Goal: Information Seeking & Learning: Find specific fact

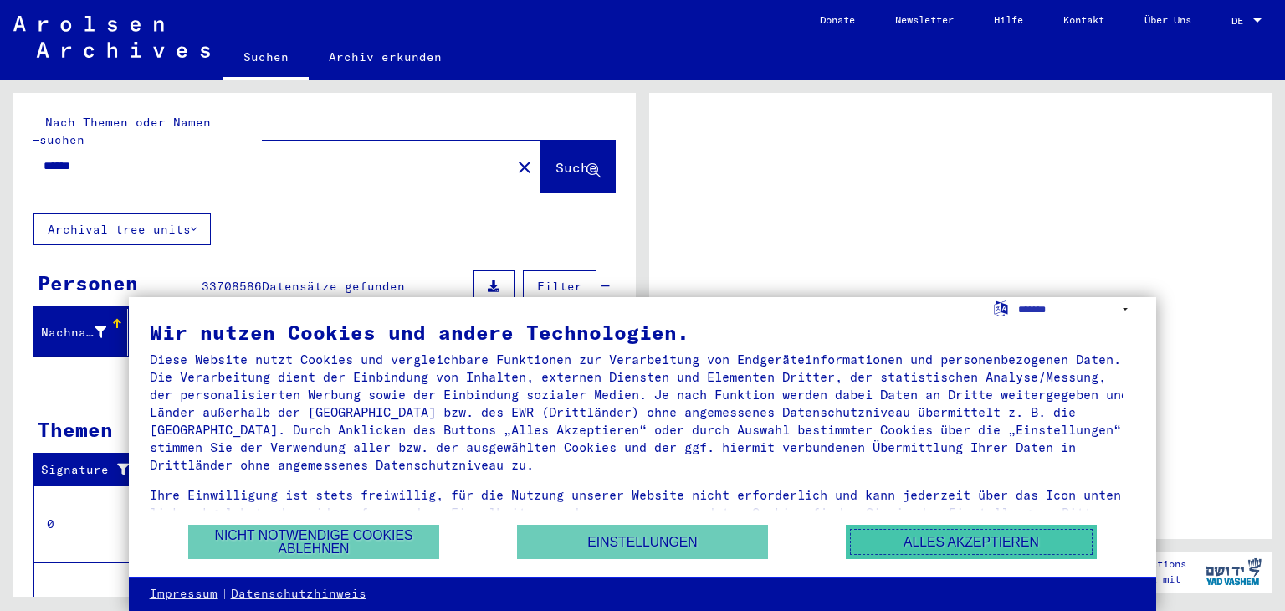
click at [904, 544] on button "Alles akzeptieren" at bounding box center [971, 541] width 251 height 34
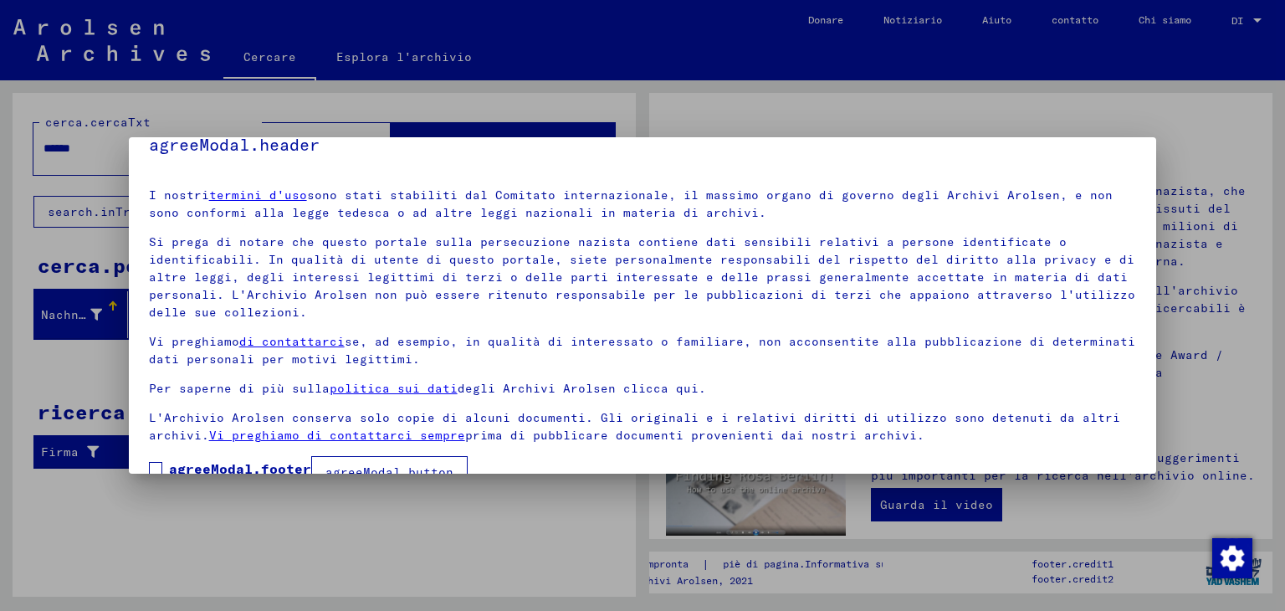
scroll to position [60, 0]
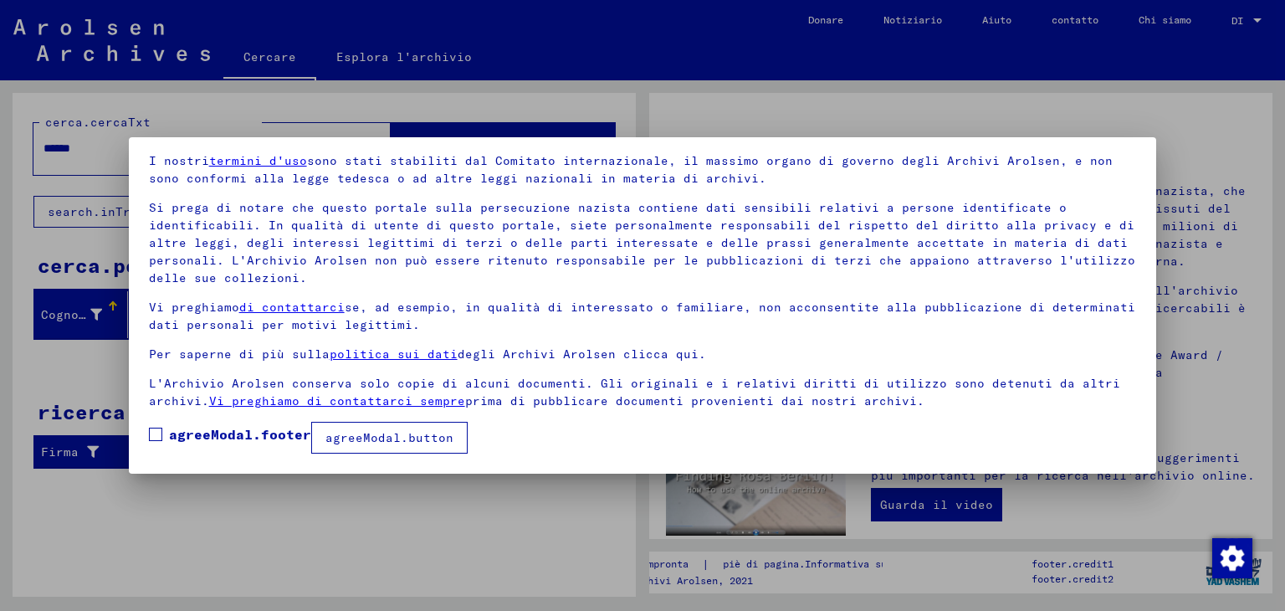
click at [156, 436] on span at bounding box center [155, 433] width 13 height 13
click at [350, 439] on font "agreeModal.button" at bounding box center [389, 437] width 128 height 15
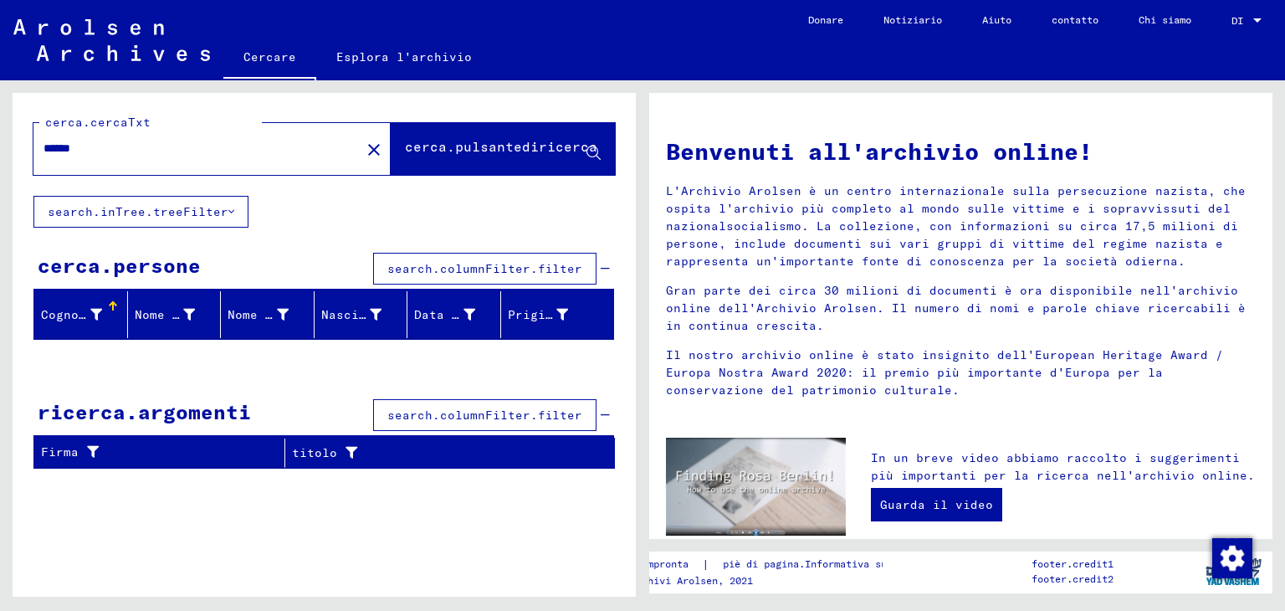
click at [70, 315] on font "Cognome" at bounding box center [67, 314] width 53 height 15
click at [110, 309] on div at bounding box center [113, 310] width 10 height 2
click at [244, 146] on input "******" at bounding box center [191, 149] width 297 height 18
click at [601, 156] on button "cerca.pulsantediricerca" at bounding box center [503, 149] width 224 height 52
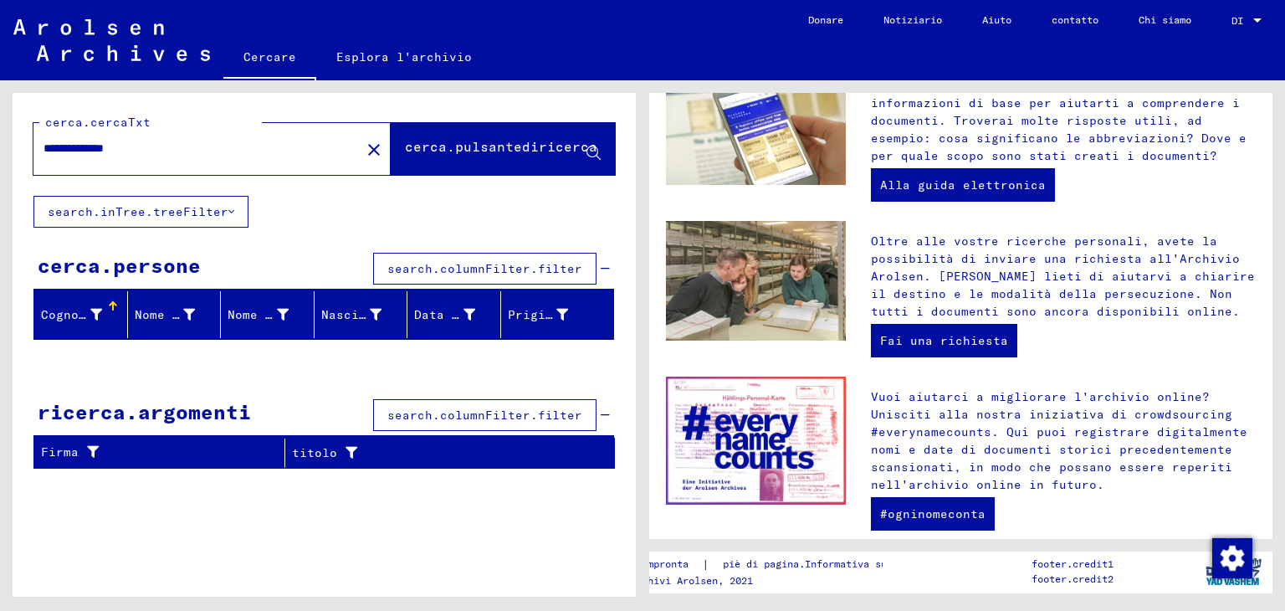
scroll to position [502, 0]
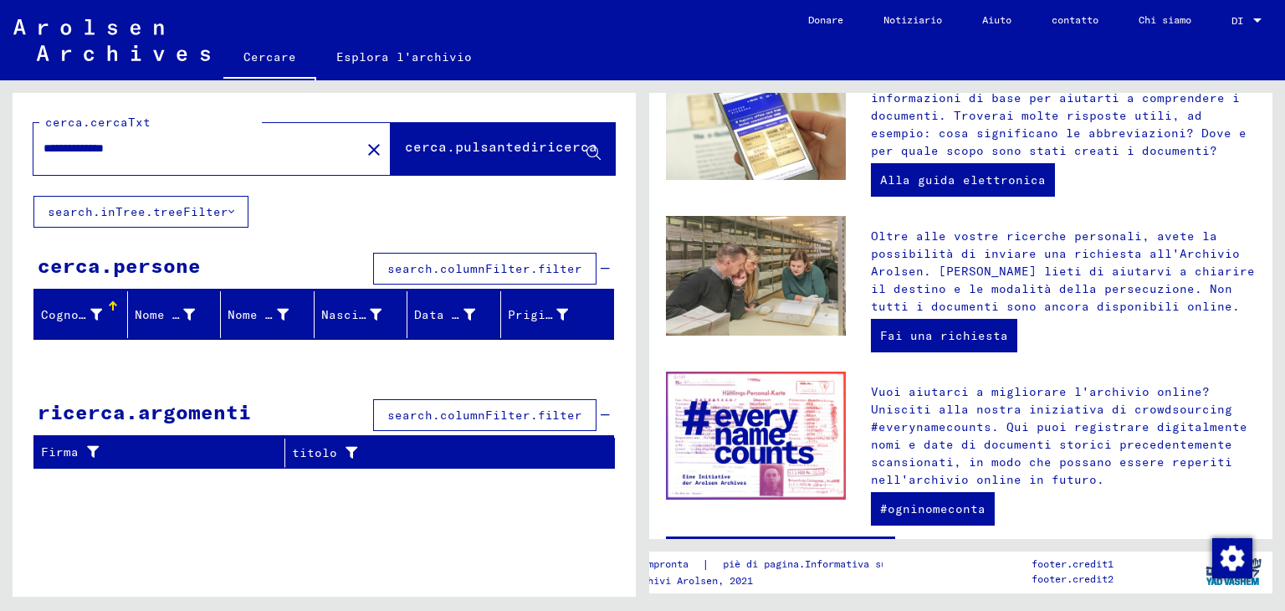
drag, startPoint x: 160, startPoint y: 149, endPoint x: 28, endPoint y: 152, distance: 132.2
click at [28, 152] on div "**********" at bounding box center [324, 144] width 623 height 103
type input "*****"
click at [412, 158] on span "cerca.pulsantediricerca" at bounding box center [503, 151] width 196 height 18
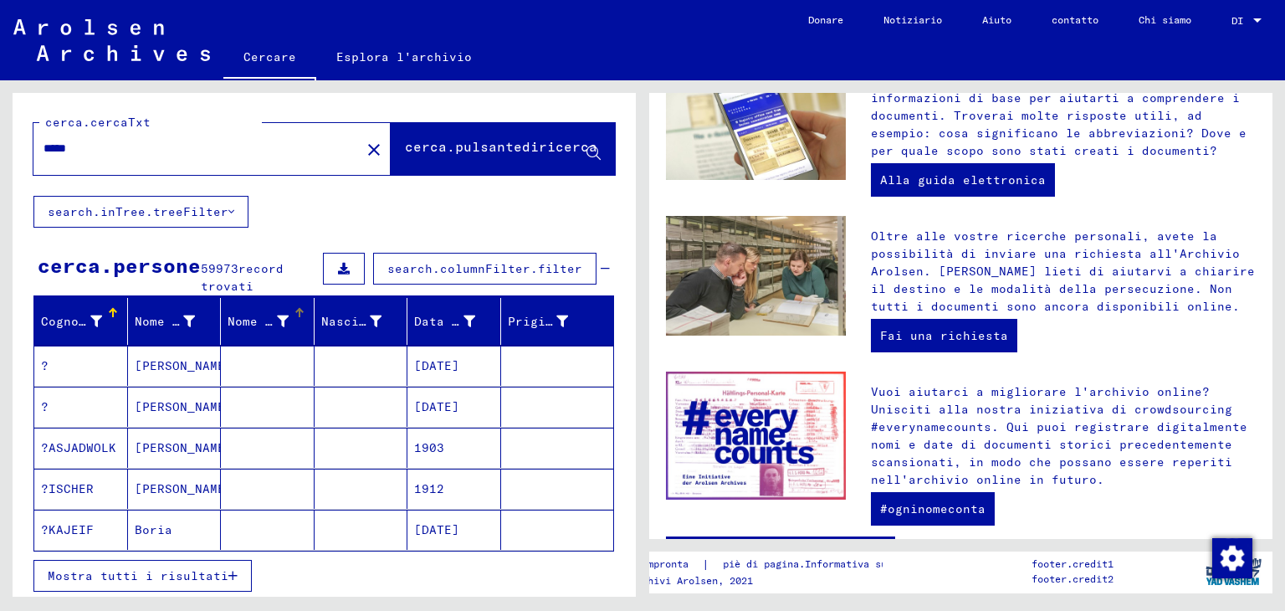
scroll to position [167, 0]
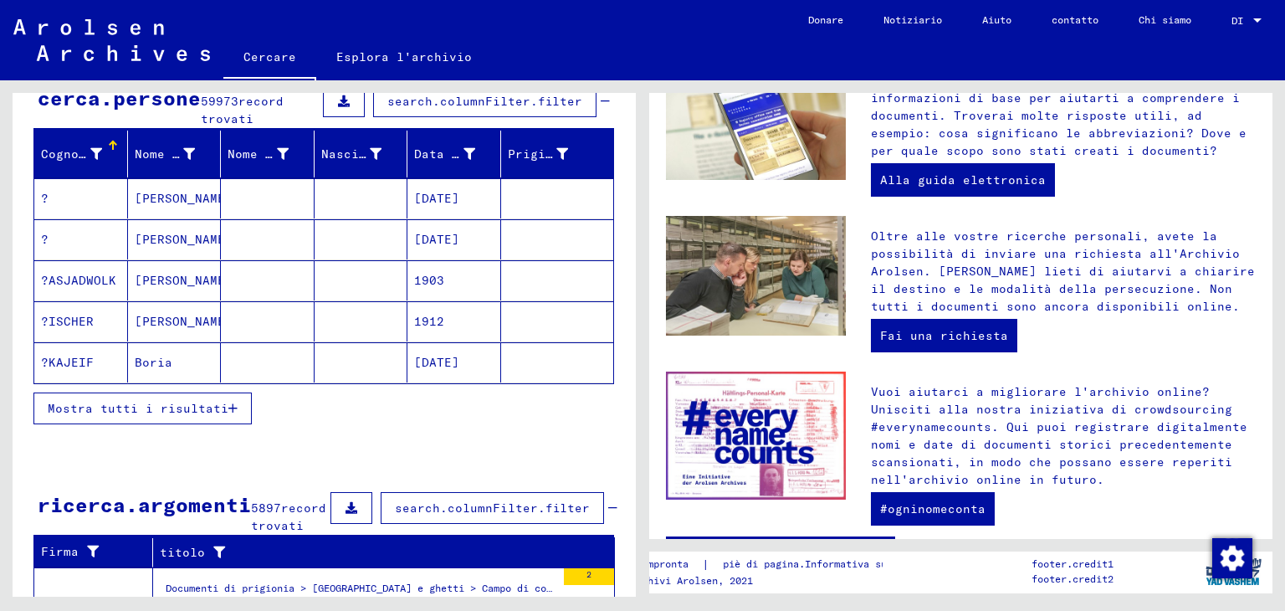
click at [162, 401] on font "Mostra tutti i risultati" at bounding box center [138, 408] width 181 height 15
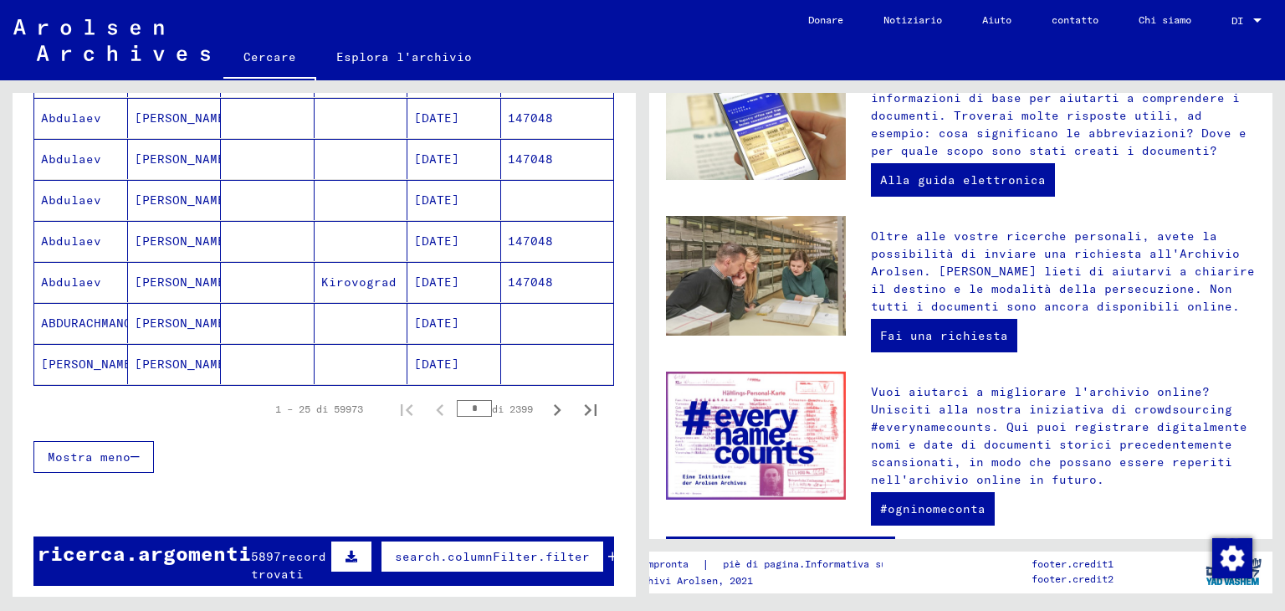
scroll to position [1171, 0]
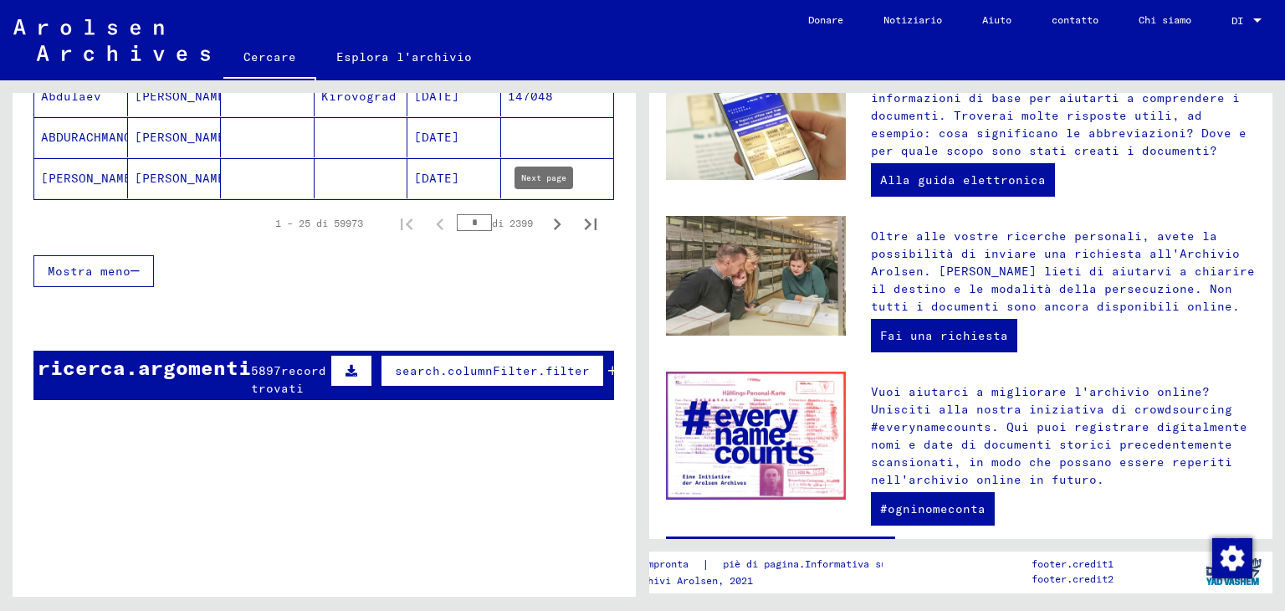
click at [545, 217] on icon "Pagina successiva" at bounding box center [556, 223] width 23 height 23
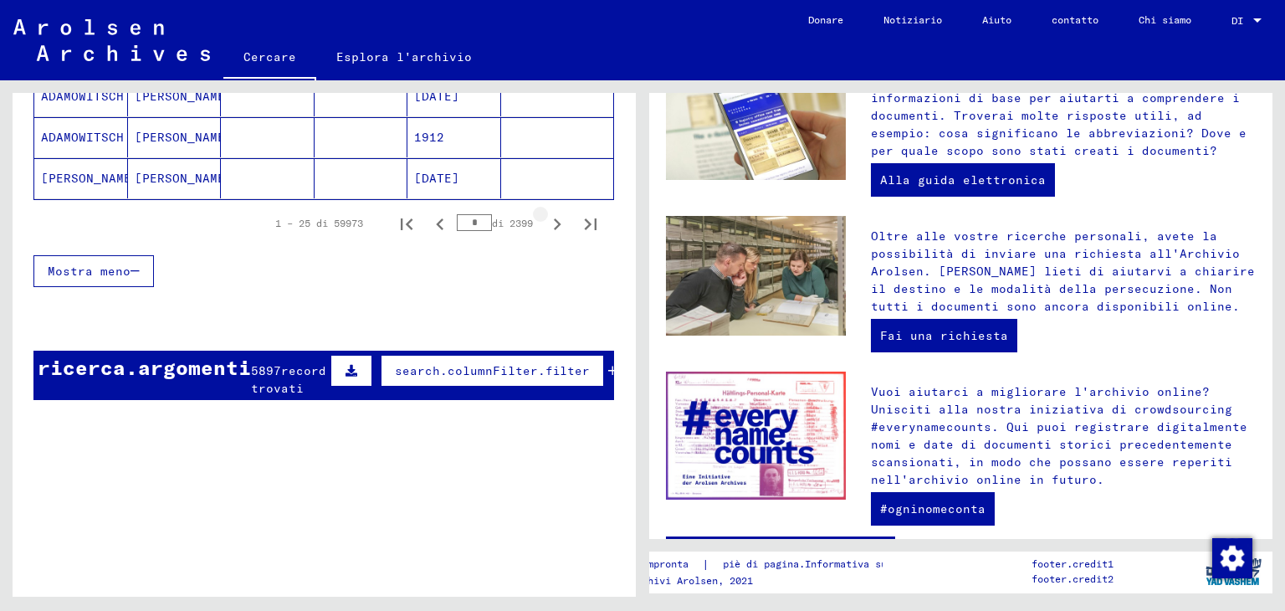
click at [545, 217] on icon "Pagina successiva" at bounding box center [556, 223] width 23 height 23
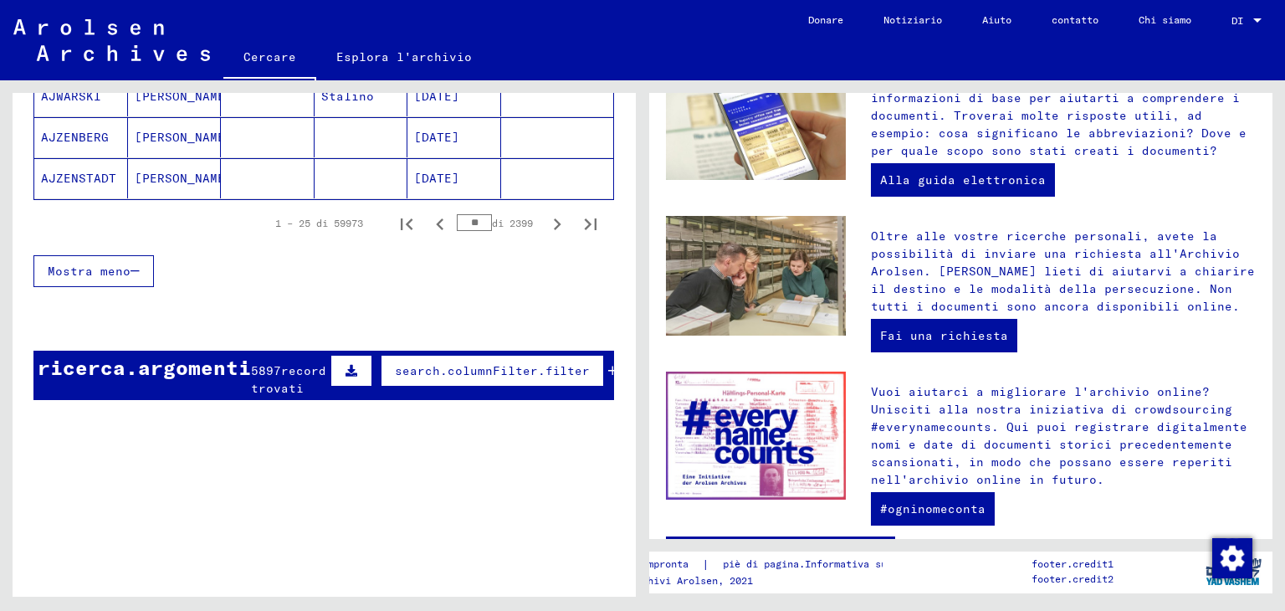
click at [545, 217] on icon "Pagina successiva" at bounding box center [556, 223] width 23 height 23
type input "**"
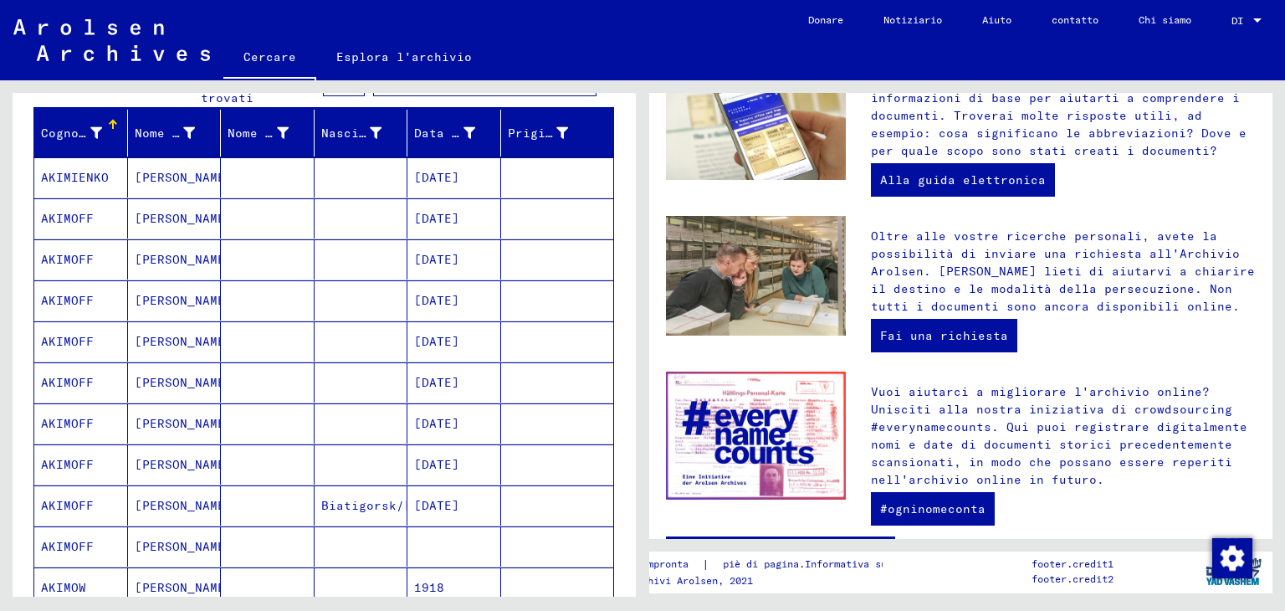
scroll to position [0, 0]
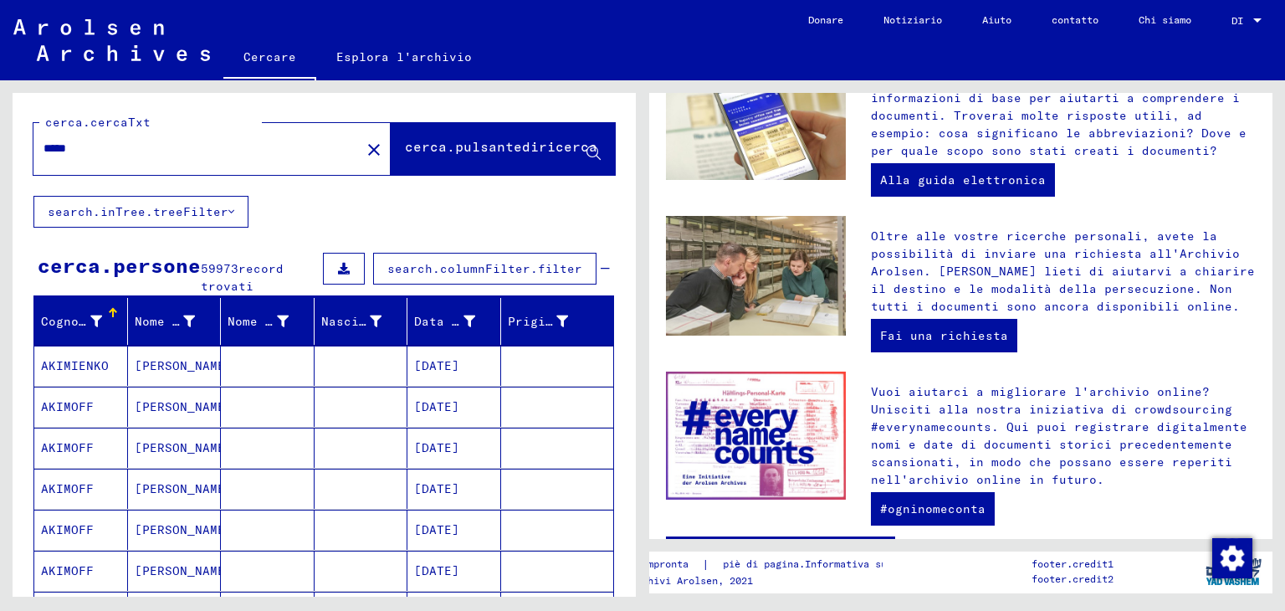
drag, startPoint x: 90, startPoint y: 148, endPoint x: 0, endPoint y: 151, distance: 90.4
click at [0, 151] on div "cerca.cercaTxt ***** close cerca.pulsantediricerca search.inTree.treeFilter cer…" at bounding box center [321, 338] width 642 height 516
drag, startPoint x: 464, startPoint y: 146, endPoint x: 582, endPoint y: 406, distance: 285.6
click at [463, 147] on font "cerca.pulsantediricerca" at bounding box center [501, 146] width 192 height 17
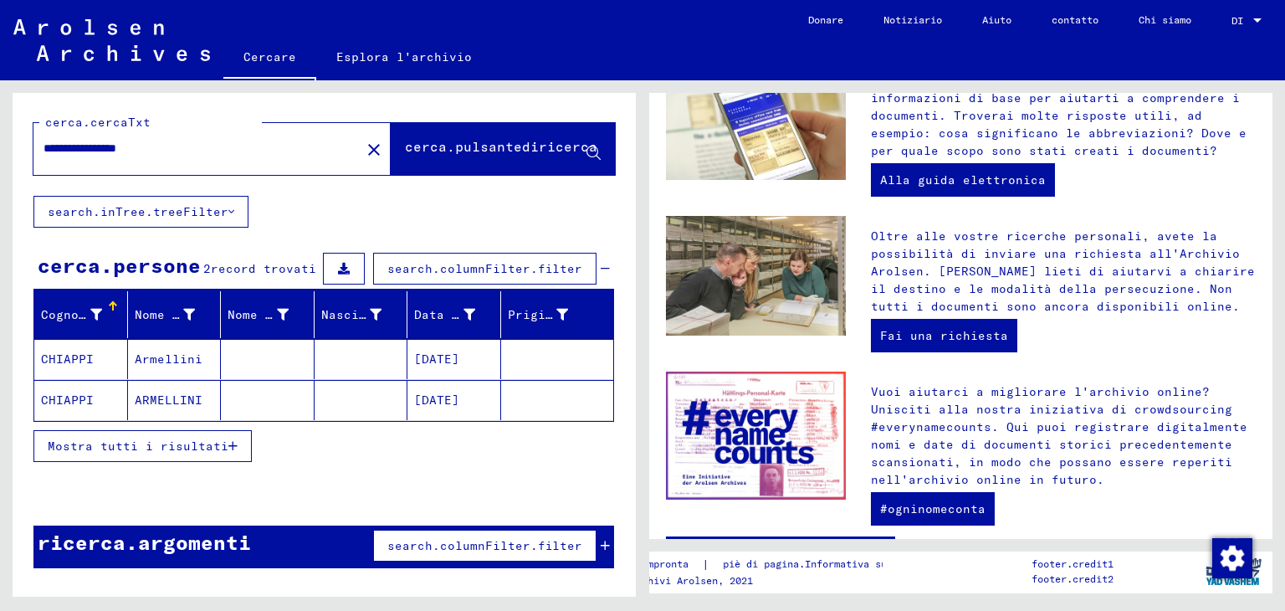
click at [64, 359] on font "CHIAPPI" at bounding box center [67, 358] width 53 height 15
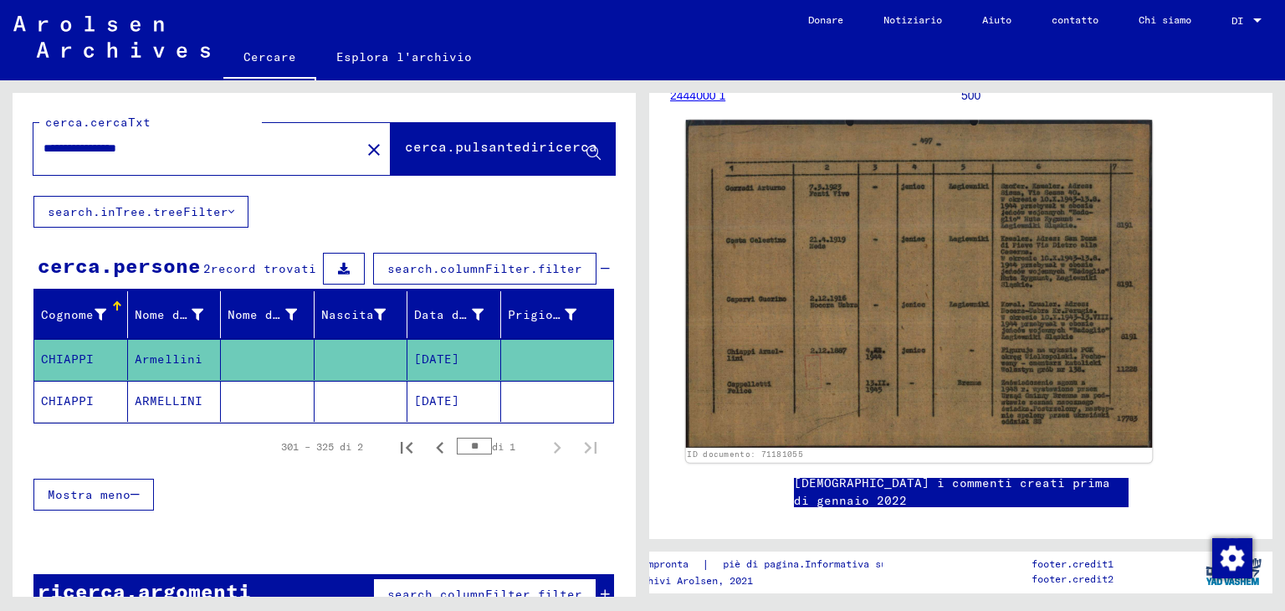
scroll to position [251, 0]
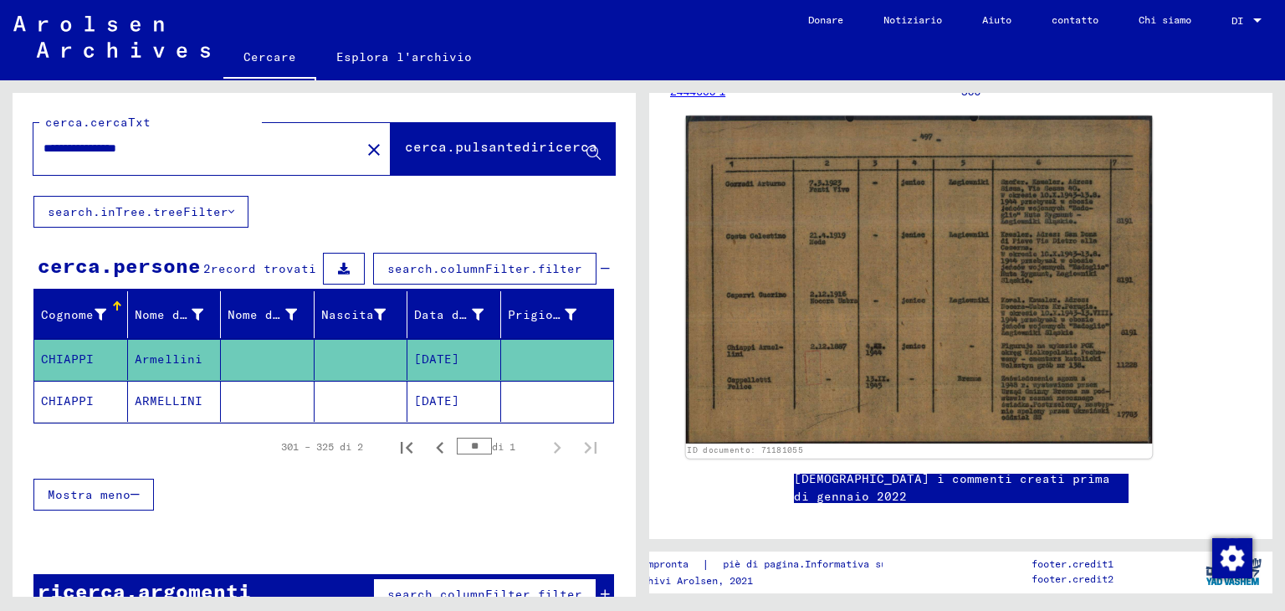
click at [790, 331] on img at bounding box center [919, 279] width 467 height 328
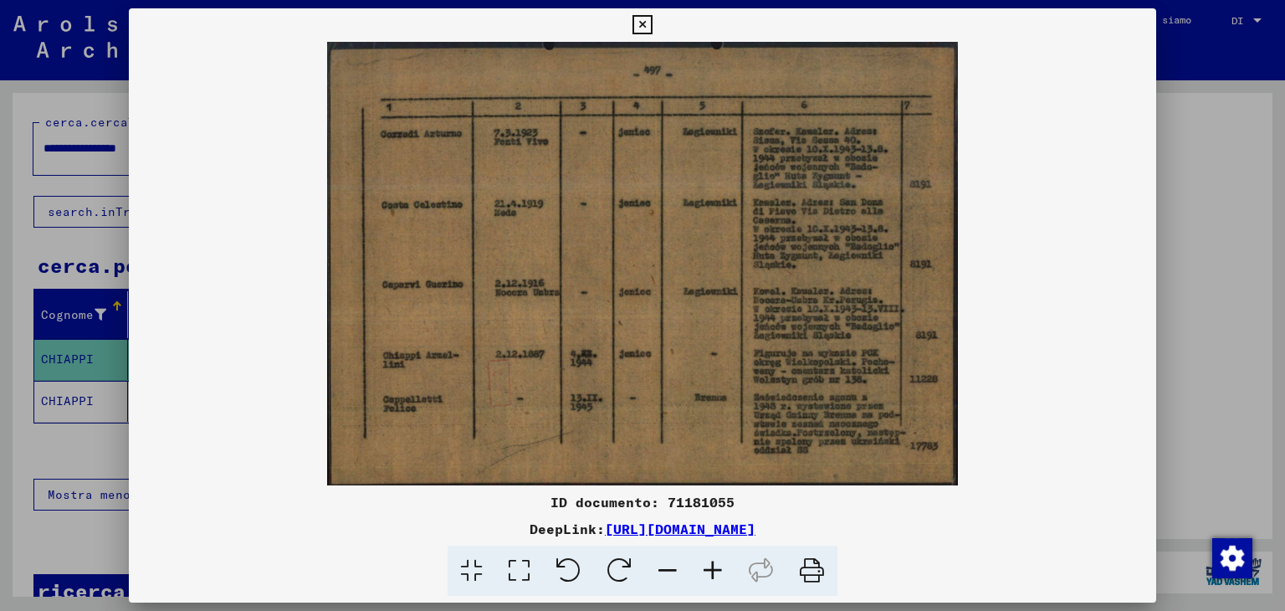
click at [634, 20] on icon at bounding box center [641, 25] width 19 height 20
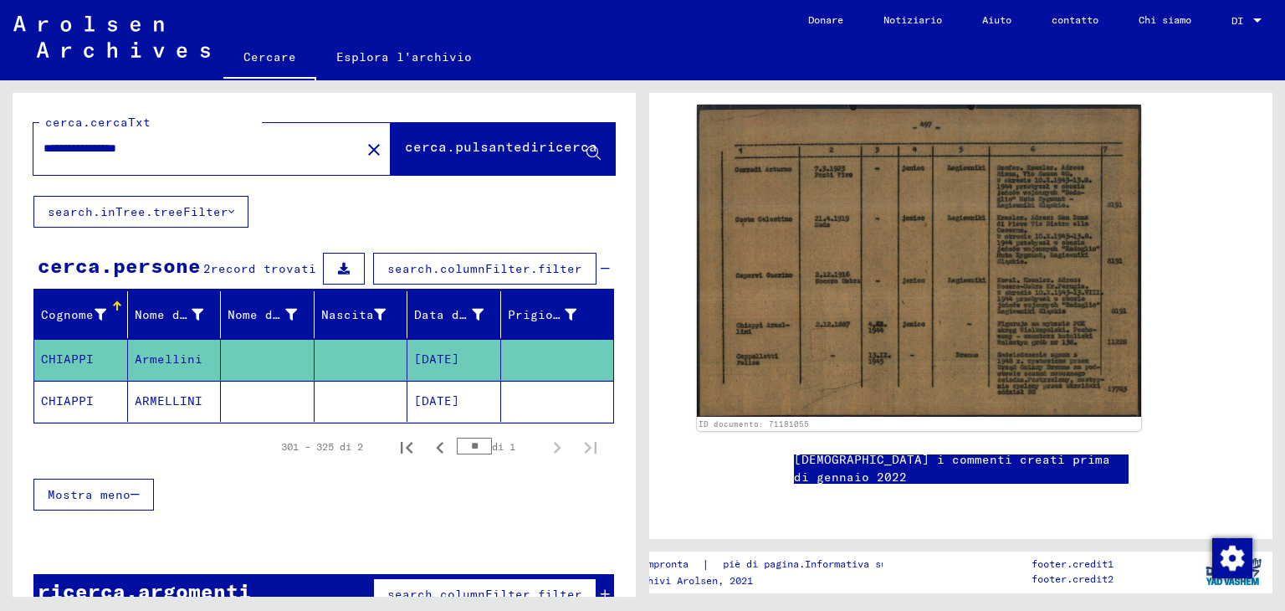
scroll to position [809, 0]
click at [58, 405] on font "CHIAPPI" at bounding box center [67, 400] width 53 height 15
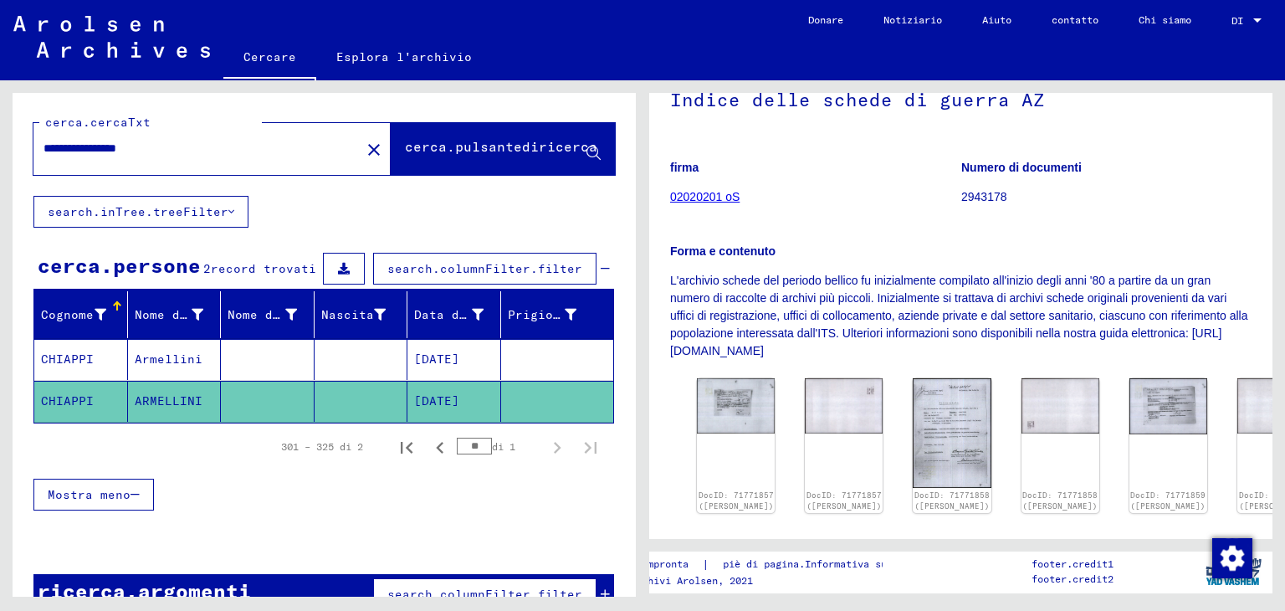
scroll to position [167, 0]
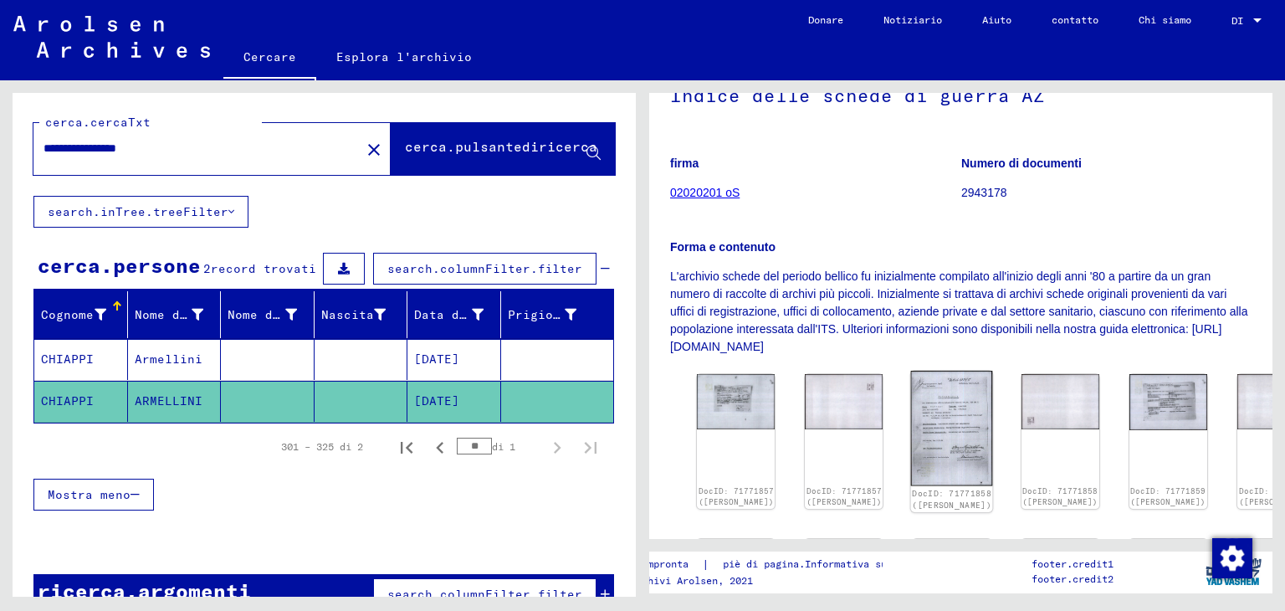
click at [911, 439] on img at bounding box center [952, 428] width 82 height 115
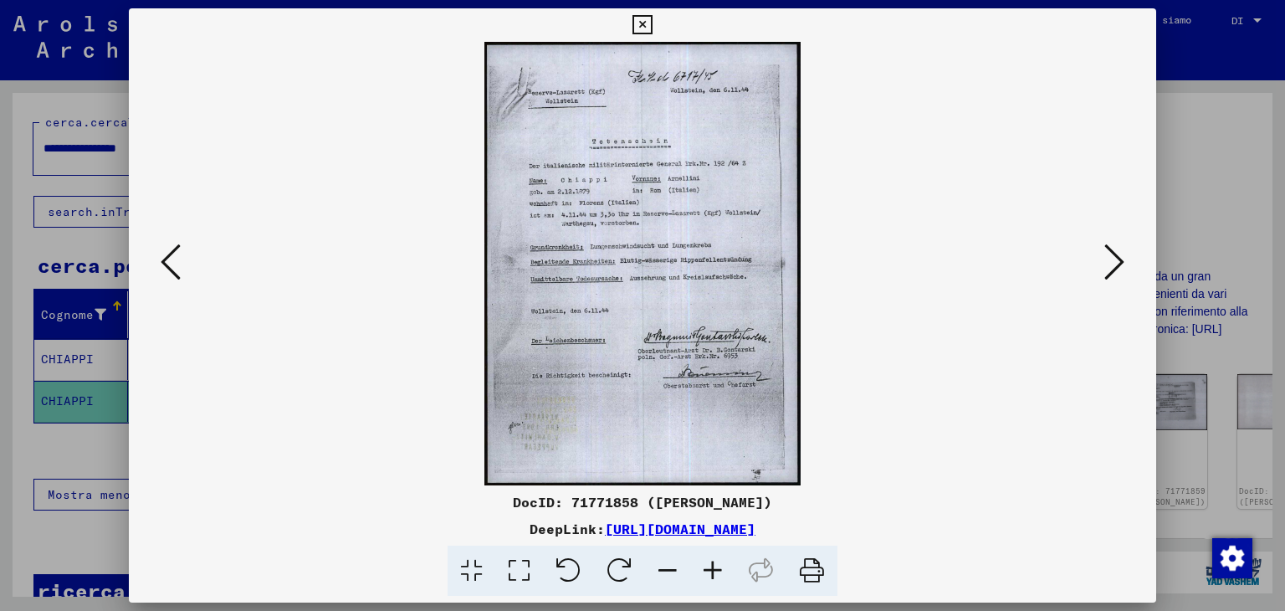
click at [590, 222] on img at bounding box center [643, 263] width 914 height 443
click at [1103, 266] on button at bounding box center [1114, 263] width 30 height 48
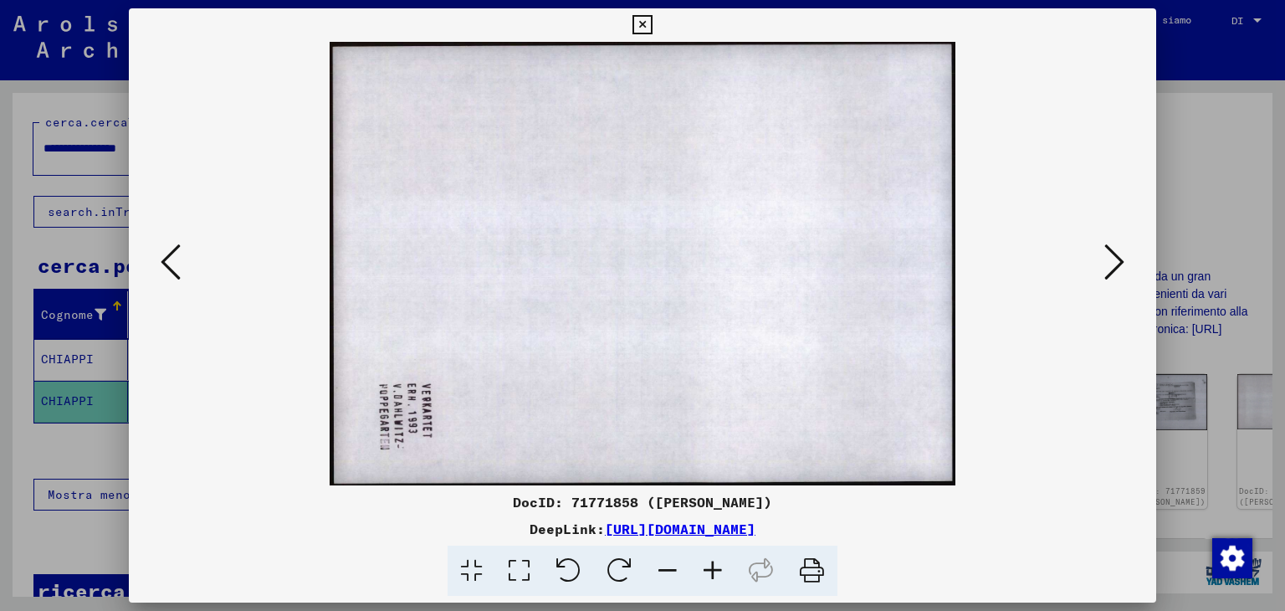
click at [1103, 266] on button at bounding box center [1114, 263] width 30 height 48
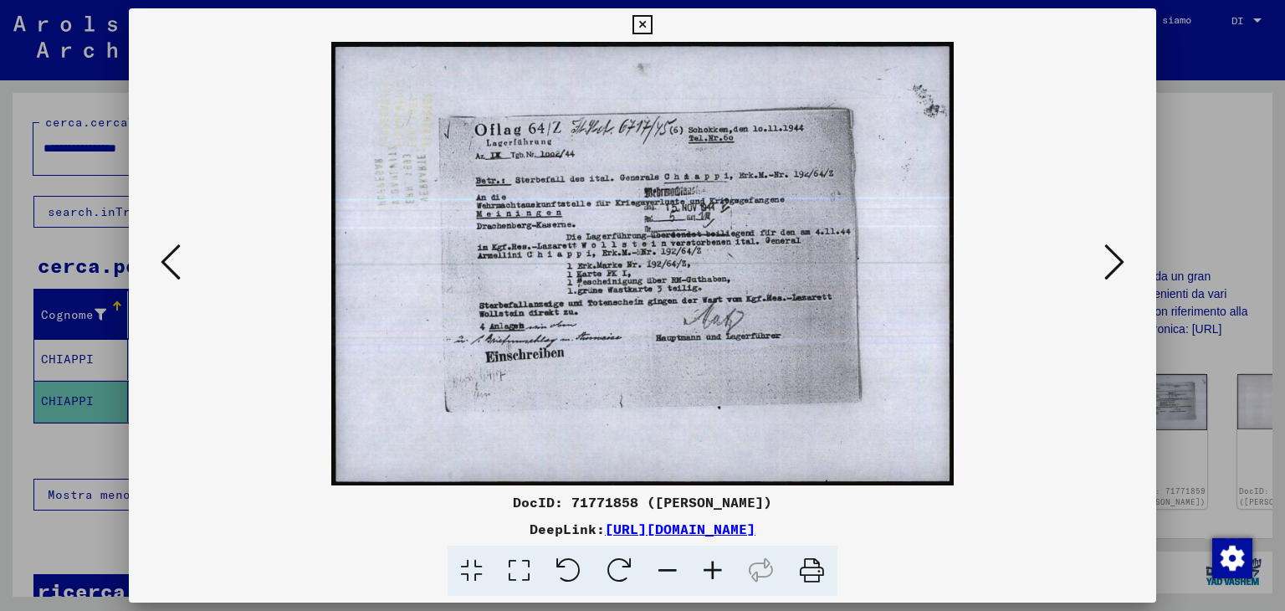
click at [1103, 266] on button at bounding box center [1114, 263] width 30 height 48
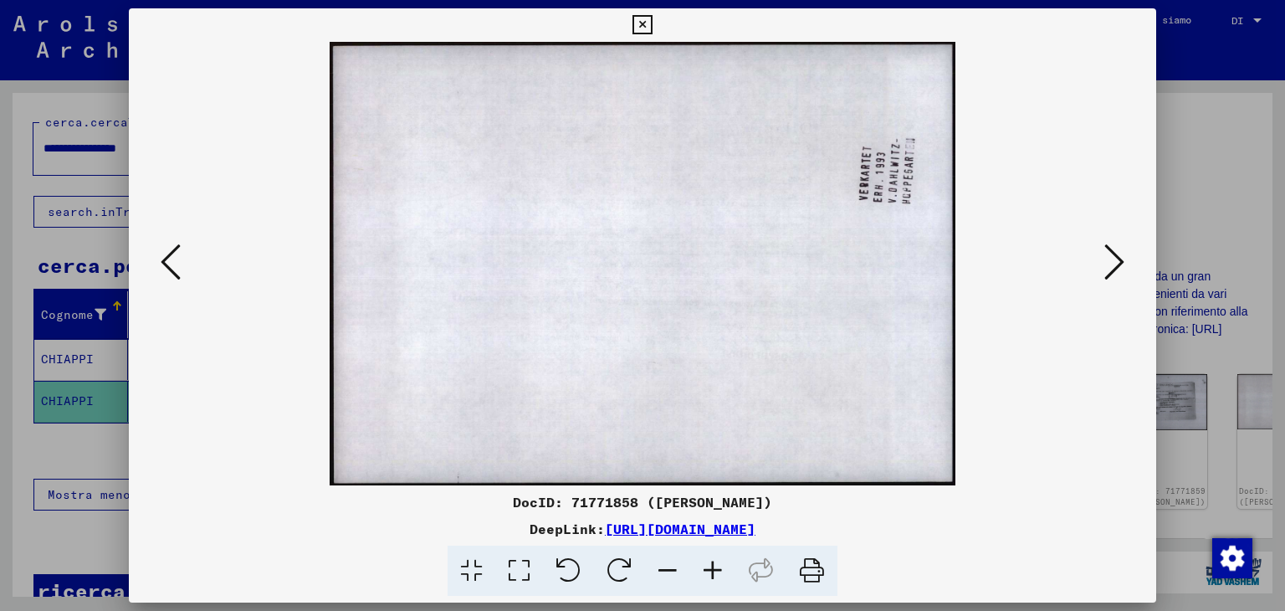
click at [162, 274] on icon at bounding box center [171, 262] width 20 height 40
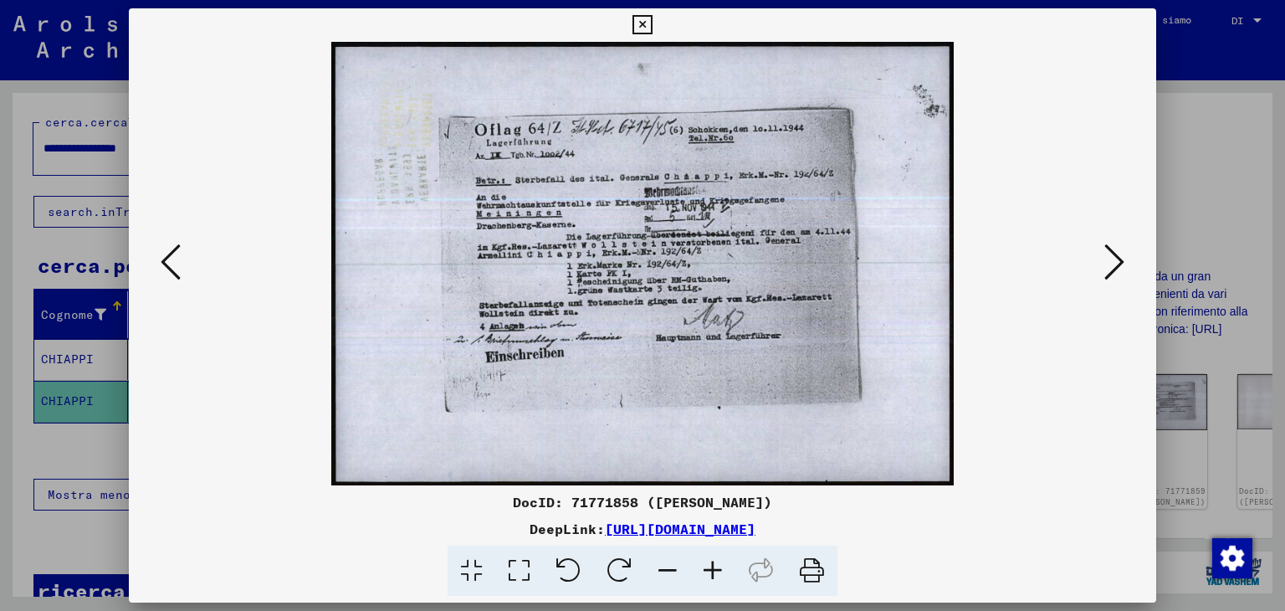
click at [1119, 265] on icon at bounding box center [1114, 262] width 20 height 40
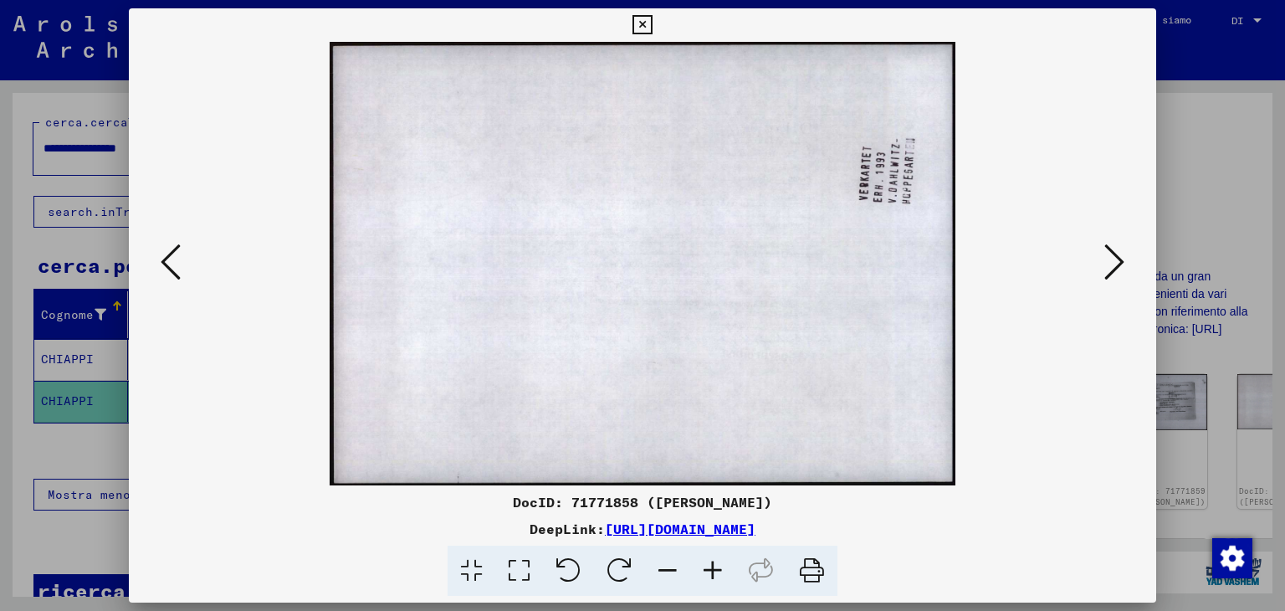
click at [1119, 265] on icon at bounding box center [1114, 262] width 20 height 40
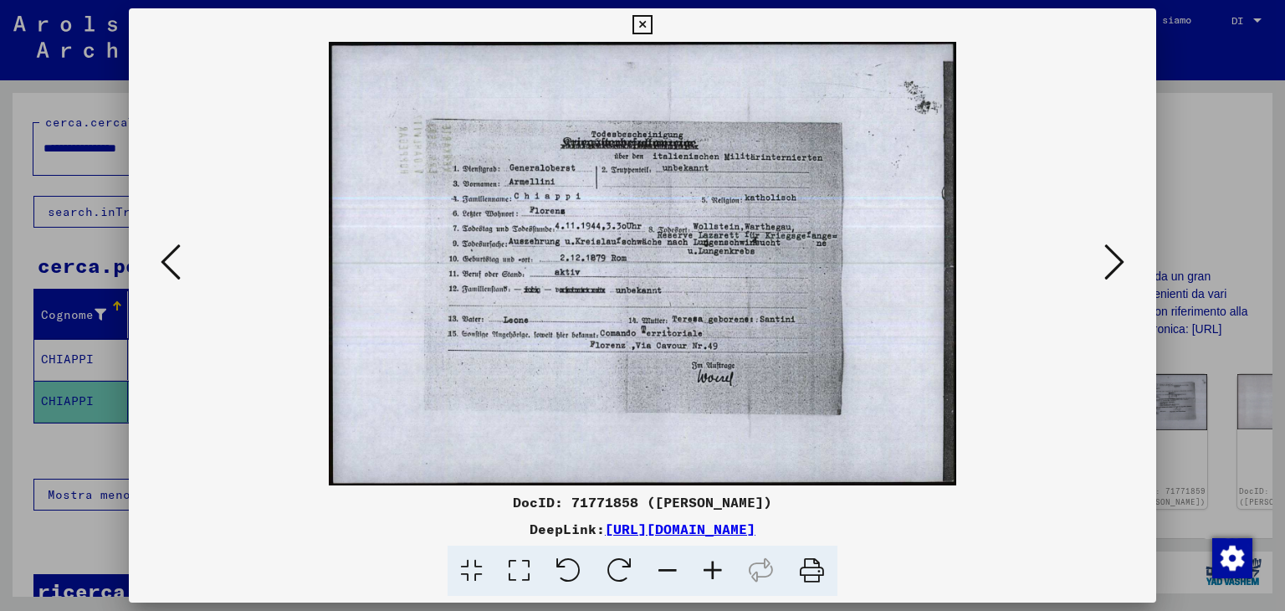
click at [1109, 260] on icon at bounding box center [1114, 262] width 20 height 40
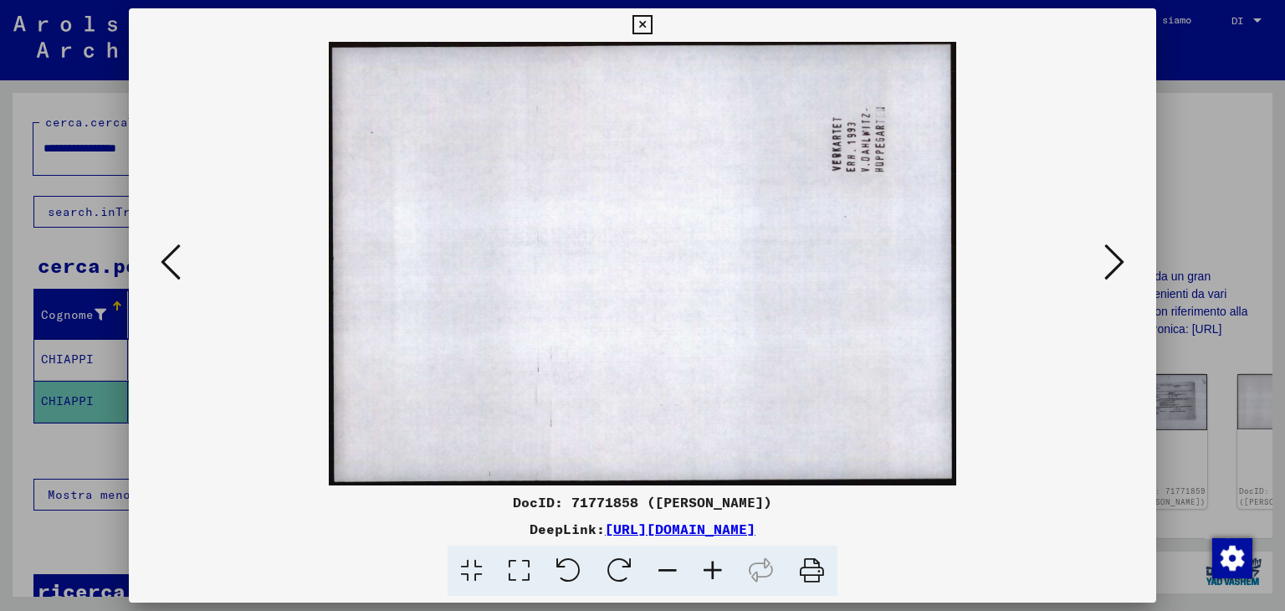
click at [1109, 260] on icon at bounding box center [1114, 262] width 20 height 40
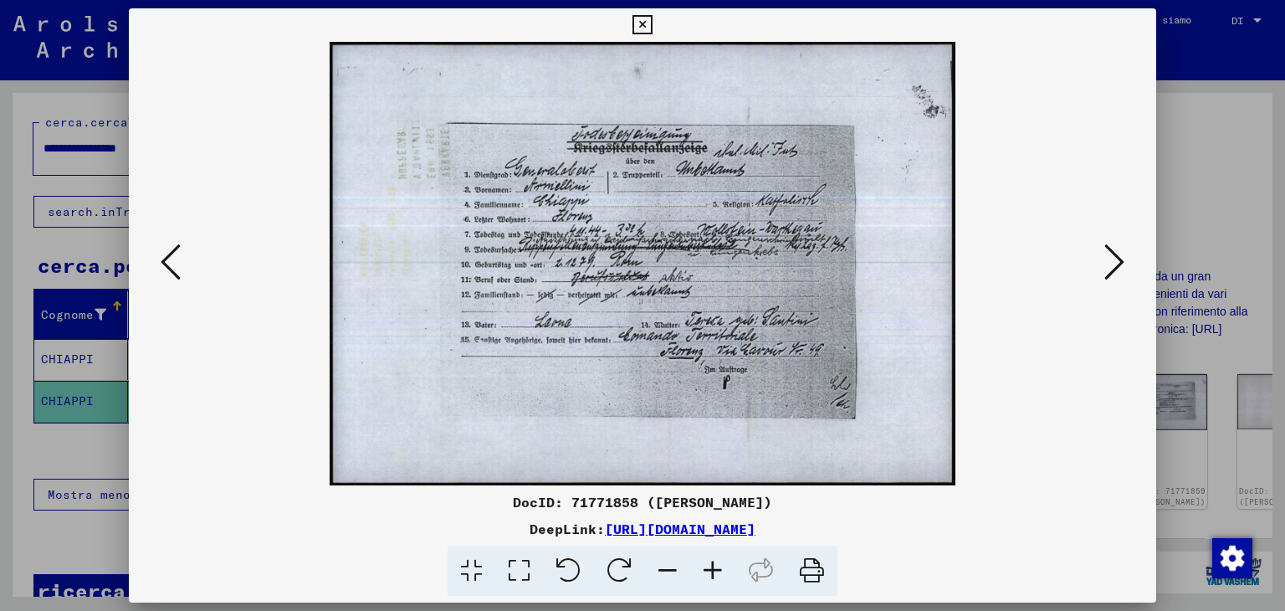
click at [1119, 265] on icon at bounding box center [1114, 262] width 20 height 40
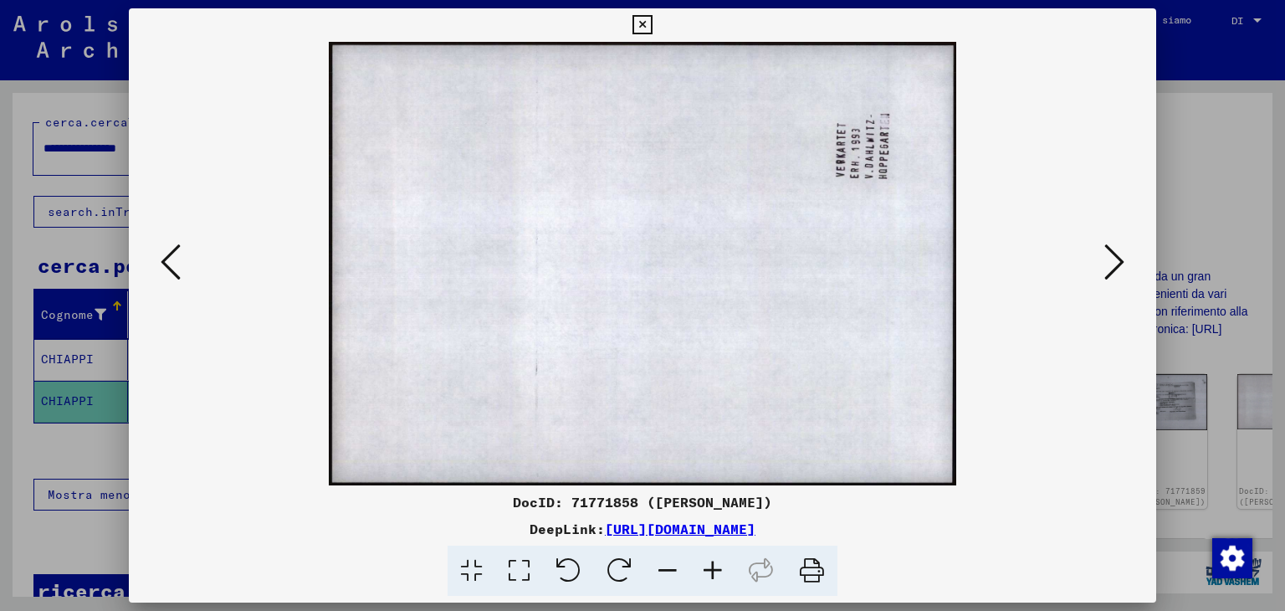
click at [1119, 265] on icon at bounding box center [1114, 262] width 20 height 40
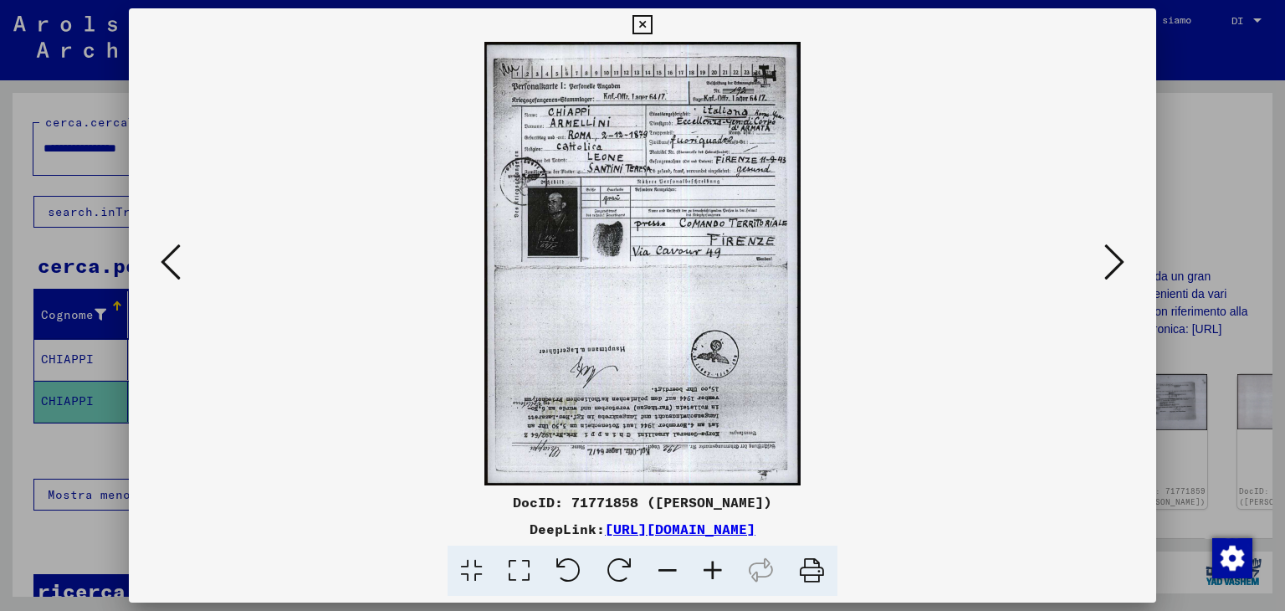
click at [1121, 260] on icon at bounding box center [1114, 262] width 20 height 40
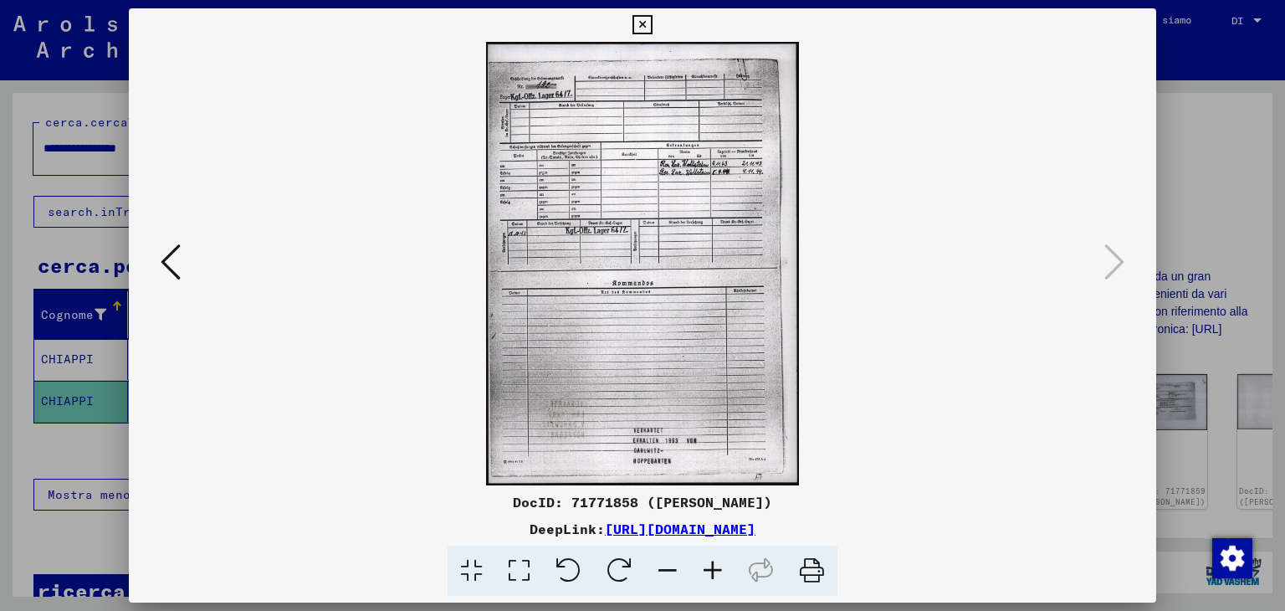
click at [161, 266] on icon at bounding box center [171, 262] width 20 height 40
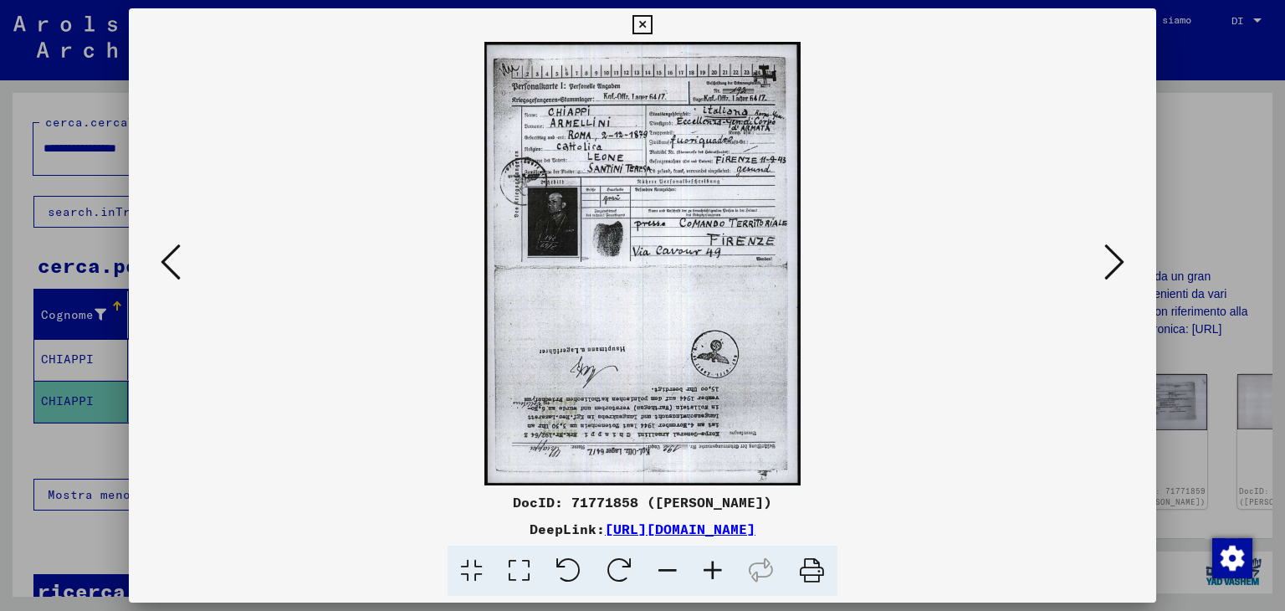
click at [161, 266] on icon at bounding box center [171, 262] width 20 height 40
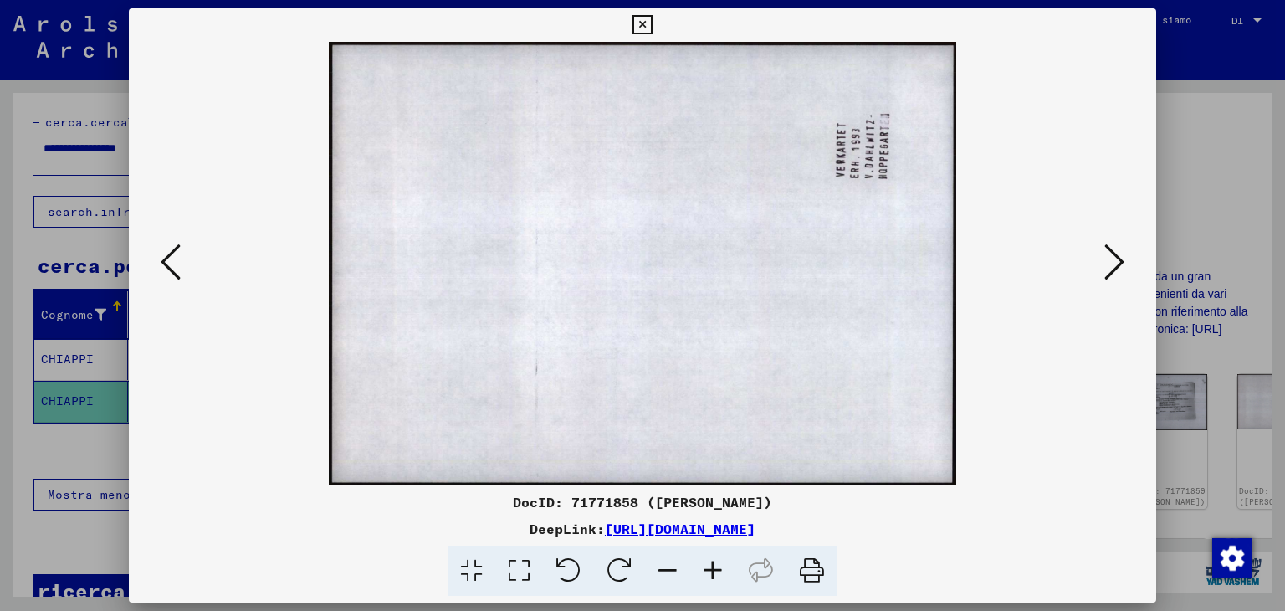
click at [161, 266] on icon at bounding box center [171, 262] width 20 height 40
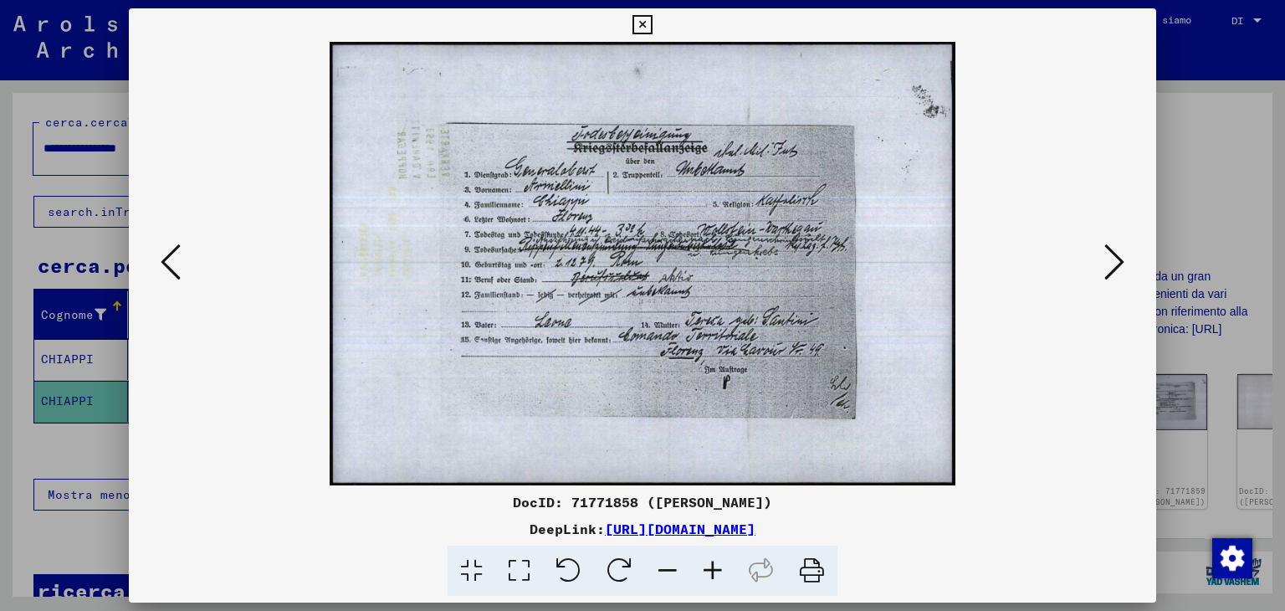
click at [161, 266] on icon at bounding box center [171, 262] width 20 height 40
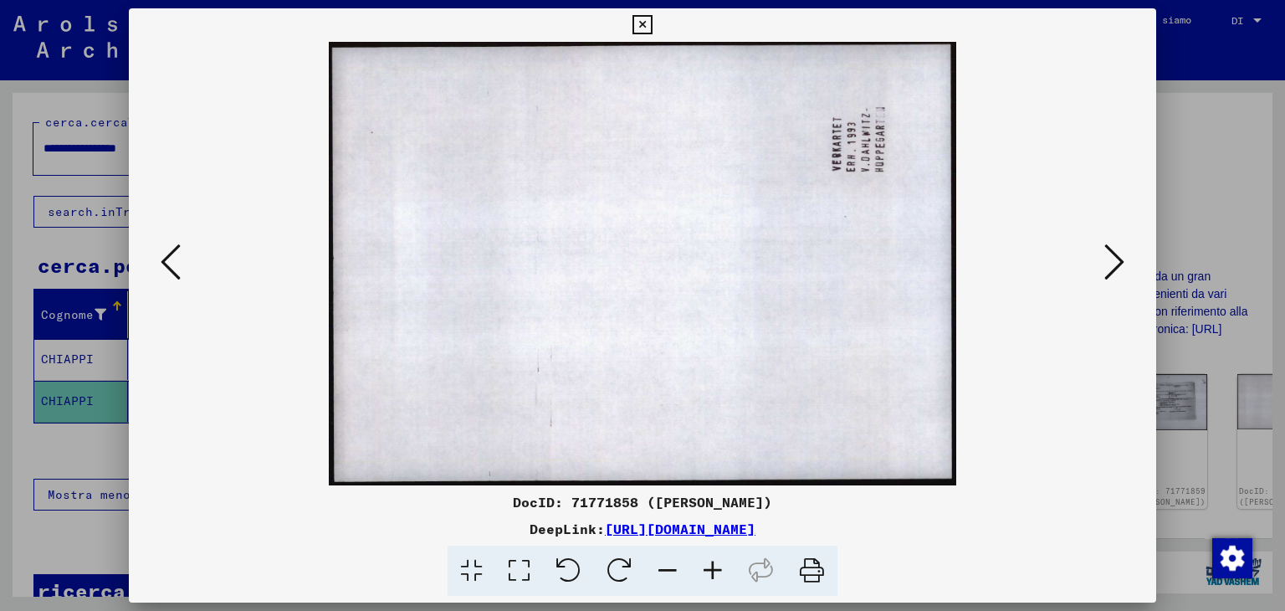
click at [161, 266] on icon at bounding box center [171, 262] width 20 height 40
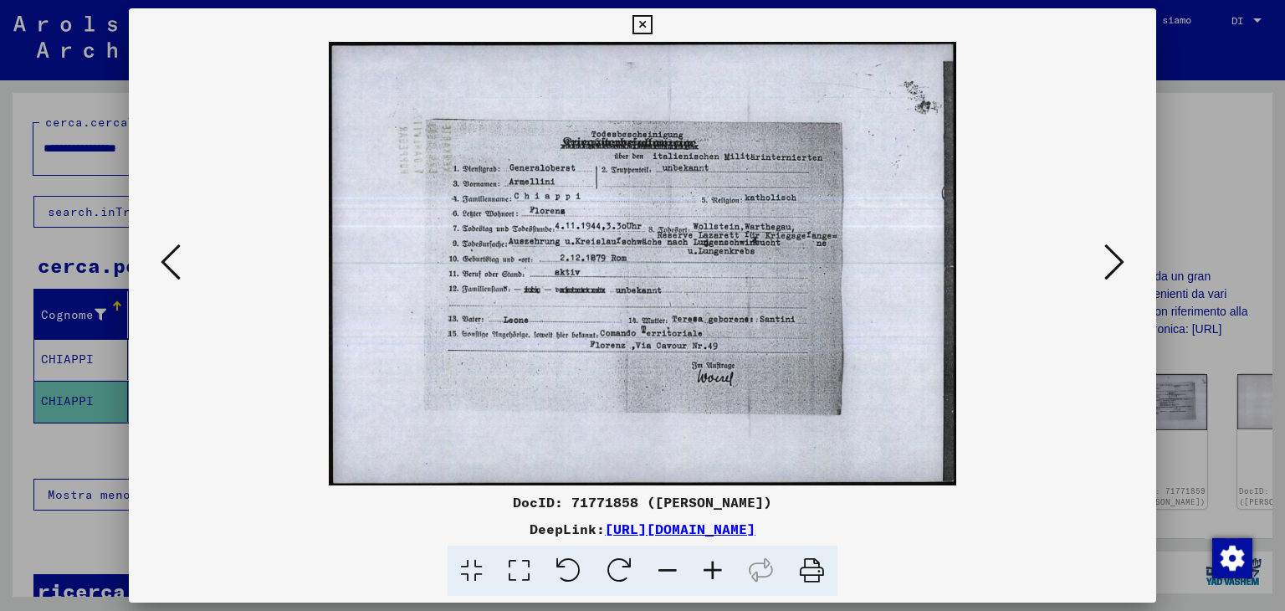
click at [161, 266] on icon at bounding box center [171, 262] width 20 height 40
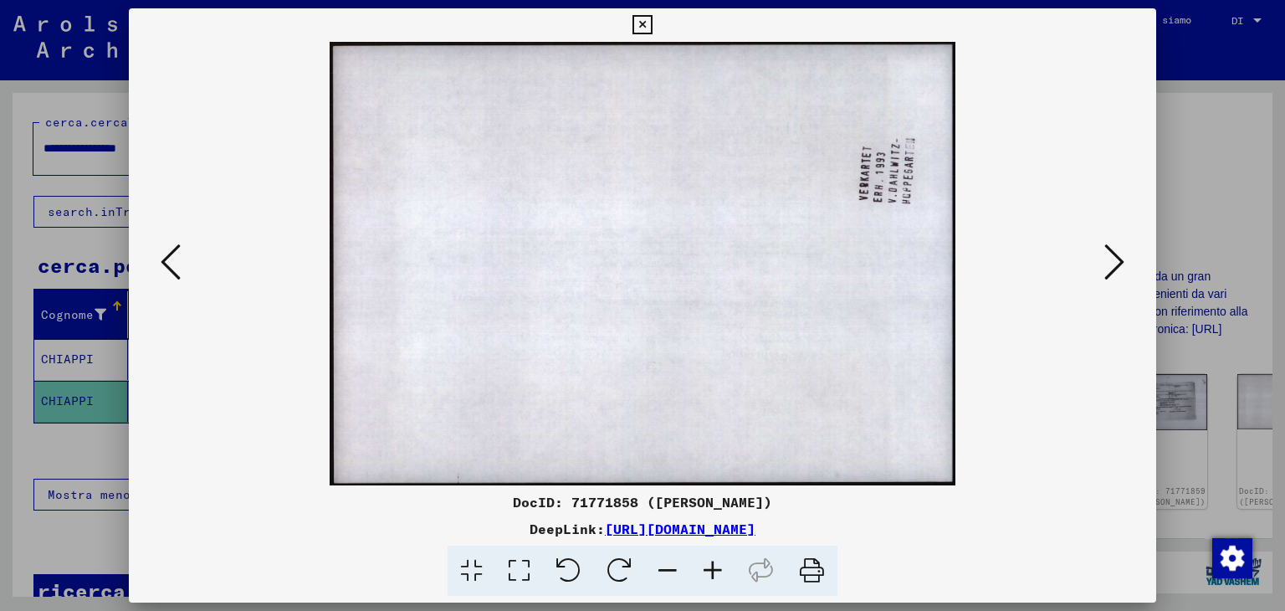
click at [161, 266] on icon at bounding box center [171, 262] width 20 height 40
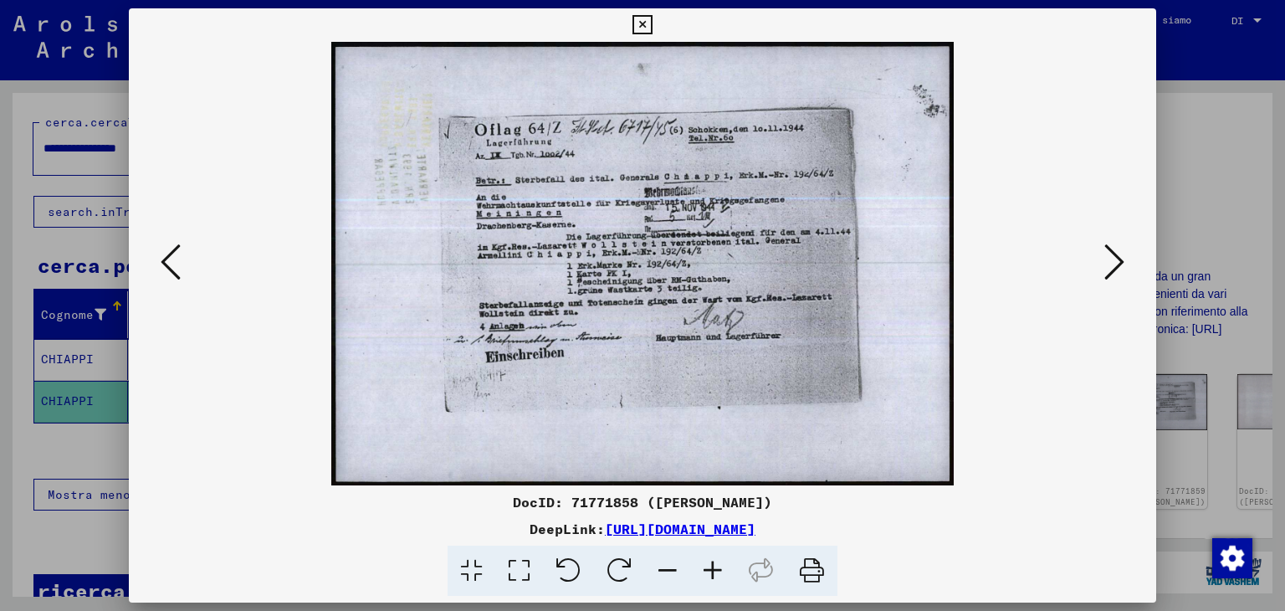
click at [161, 266] on icon at bounding box center [171, 262] width 20 height 40
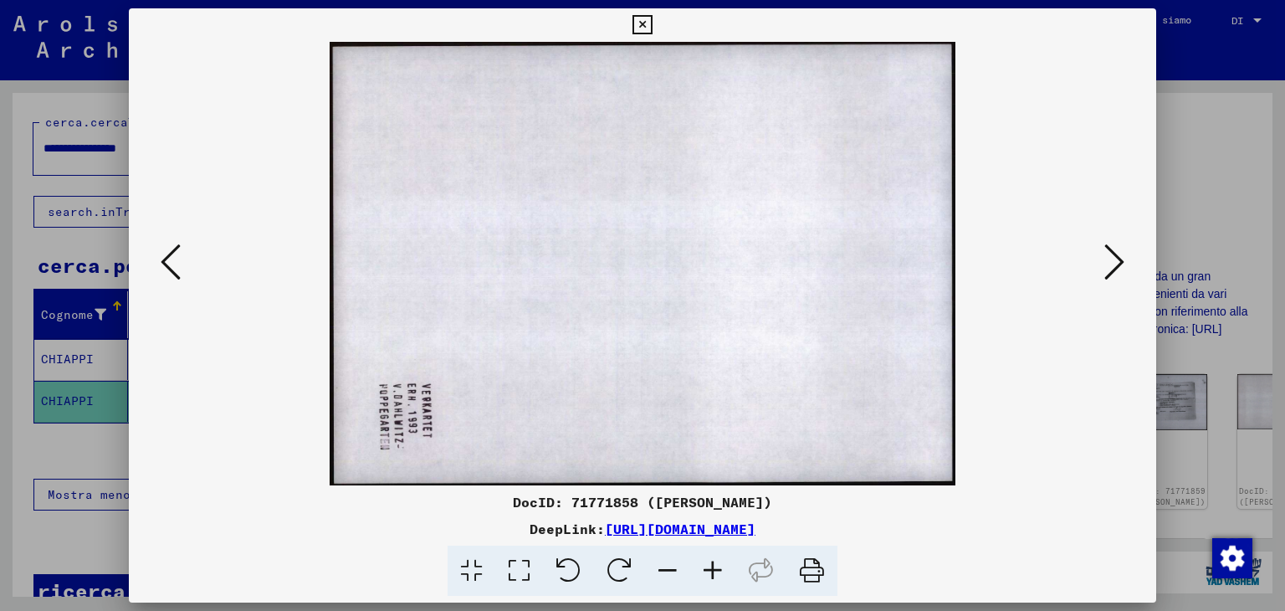
click at [161, 266] on icon at bounding box center [171, 262] width 20 height 40
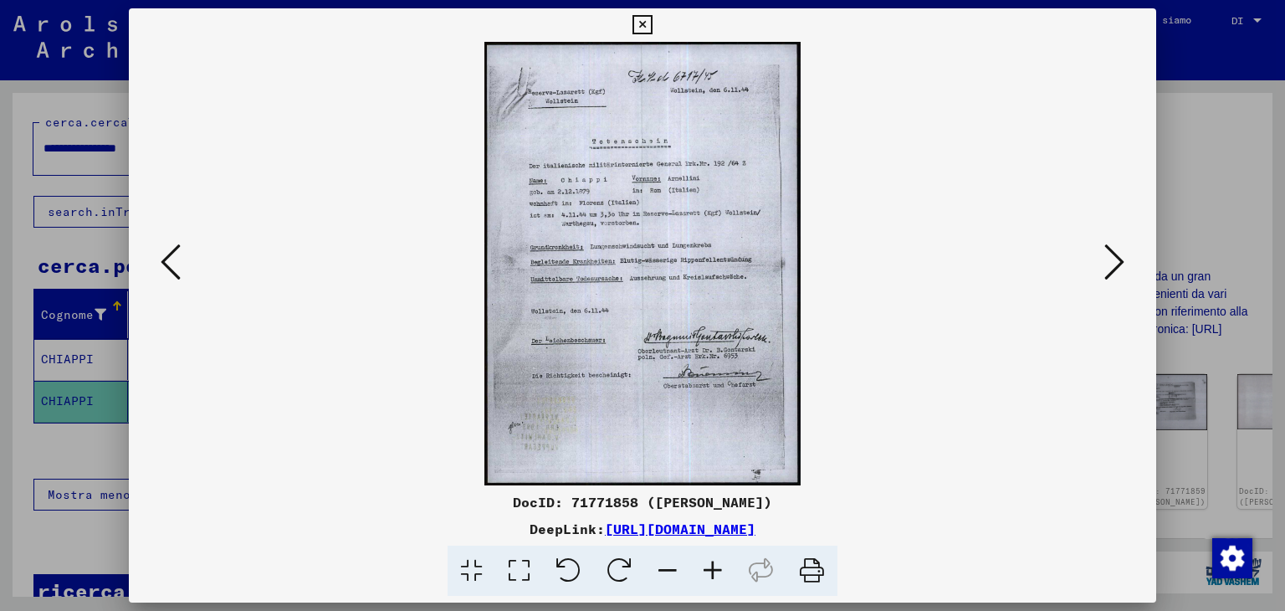
click at [161, 266] on icon at bounding box center [171, 262] width 20 height 40
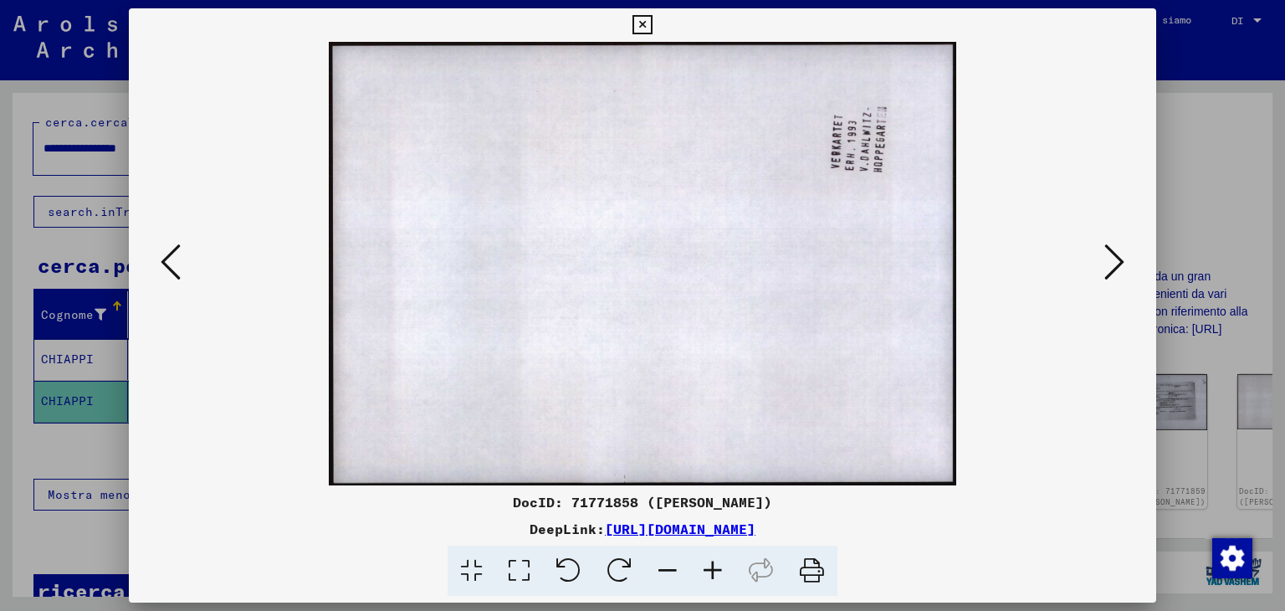
click at [161, 266] on icon at bounding box center [171, 262] width 20 height 40
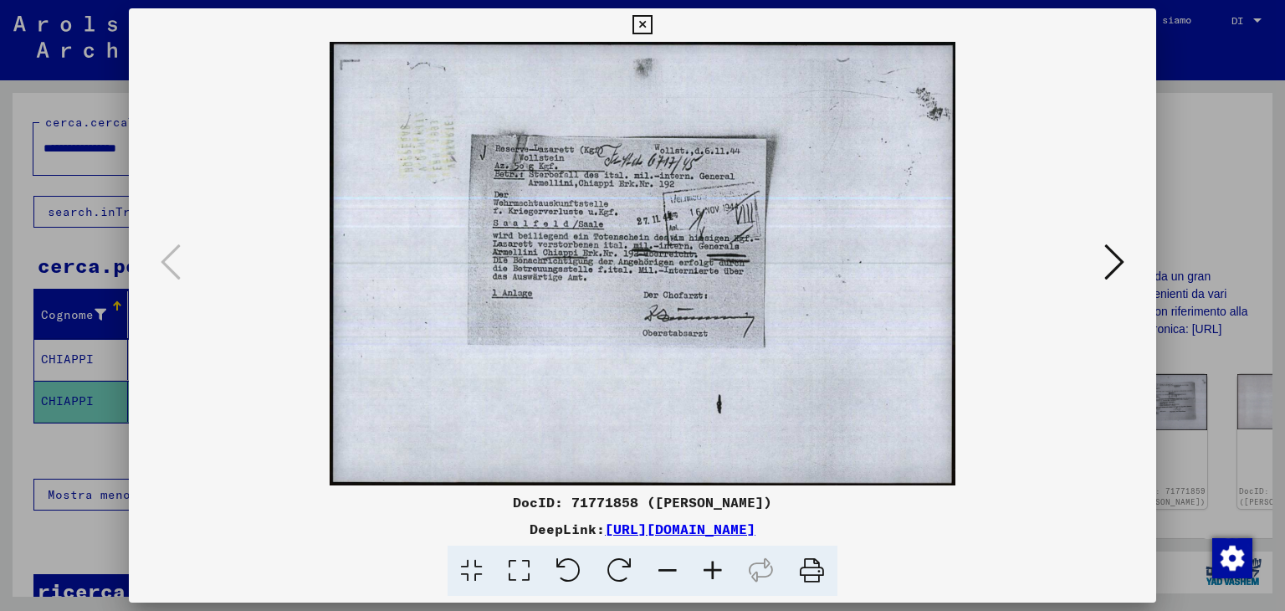
click at [820, 313] on img at bounding box center [643, 263] width 914 height 443
click at [646, 26] on icon at bounding box center [641, 25] width 19 height 20
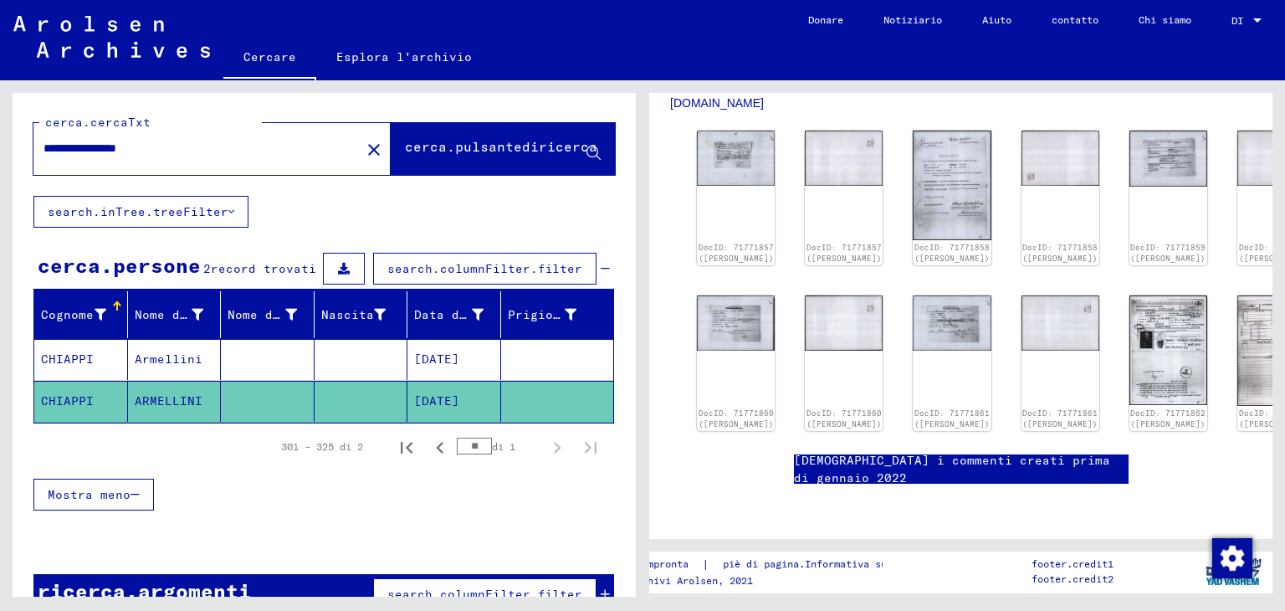
scroll to position [836, 0]
click at [74, 358] on font "CHIAPPI" at bounding box center [67, 358] width 53 height 15
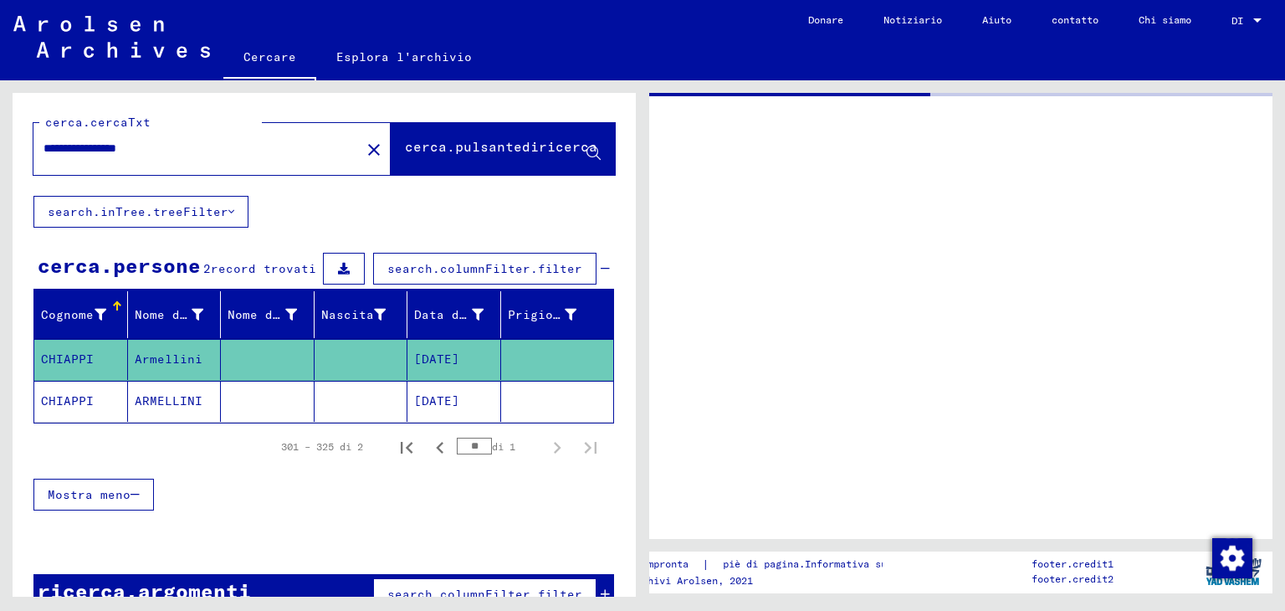
drag, startPoint x: 168, startPoint y: 151, endPoint x: 0, endPoint y: 138, distance: 168.6
click at [0, 138] on div "**********" at bounding box center [321, 338] width 642 height 516
click at [493, 165] on button "cerca.pulsantediricerca" at bounding box center [503, 149] width 224 height 52
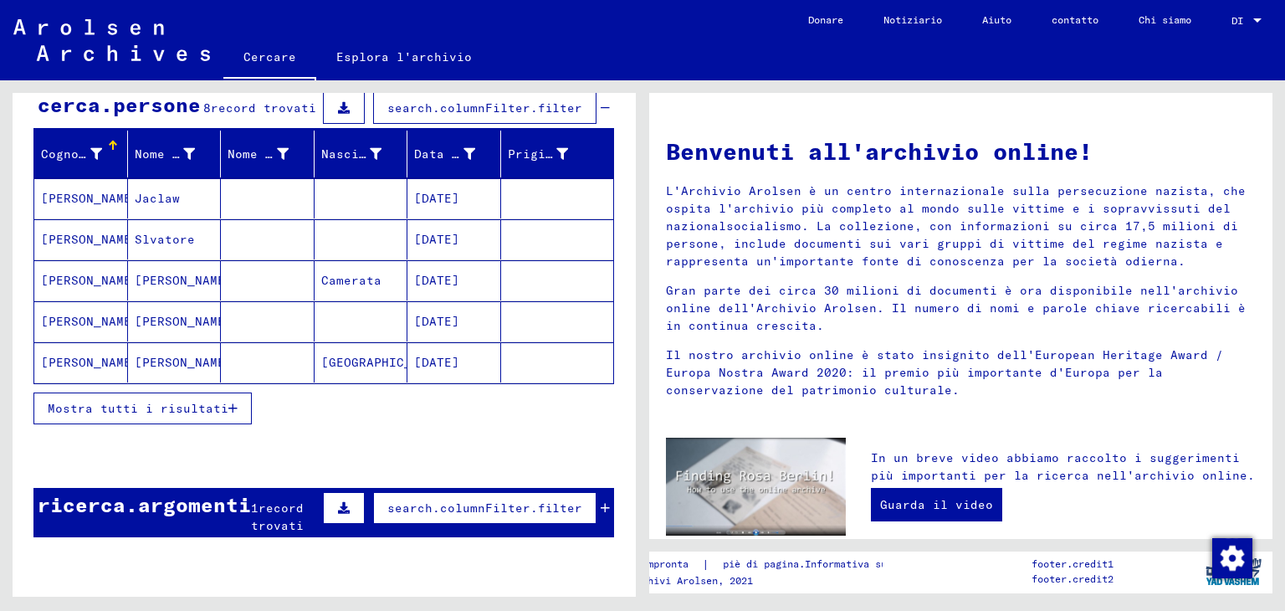
scroll to position [167, 0]
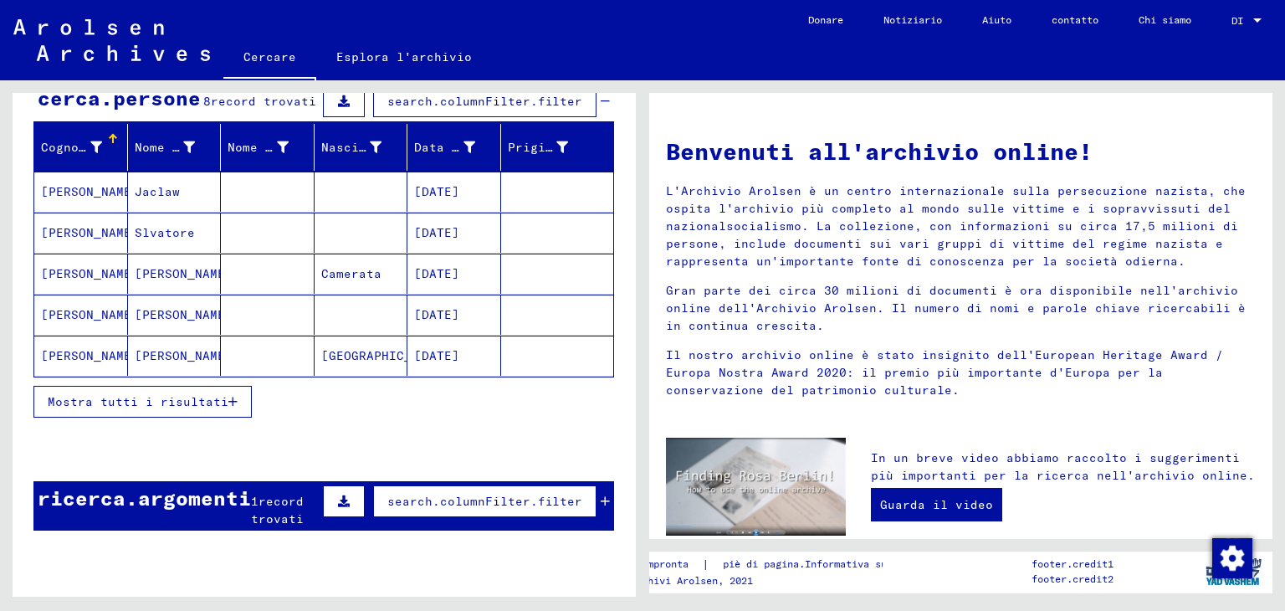
click at [79, 197] on font "[PERSON_NAME]" at bounding box center [90, 191] width 98 height 15
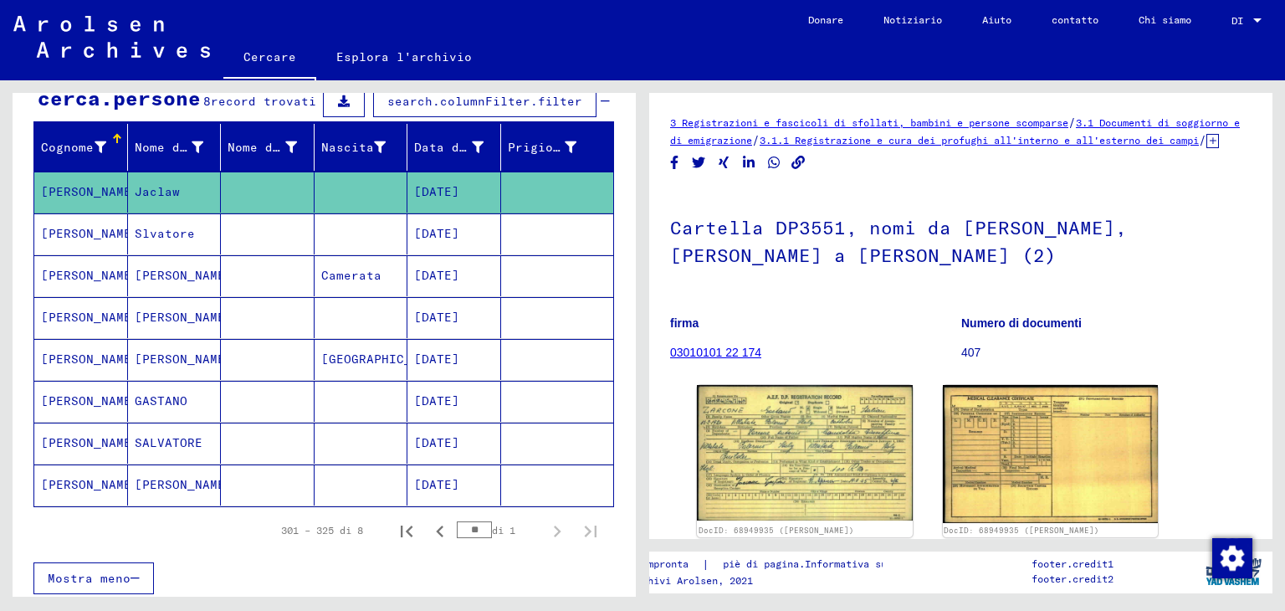
scroll to position [84, 0]
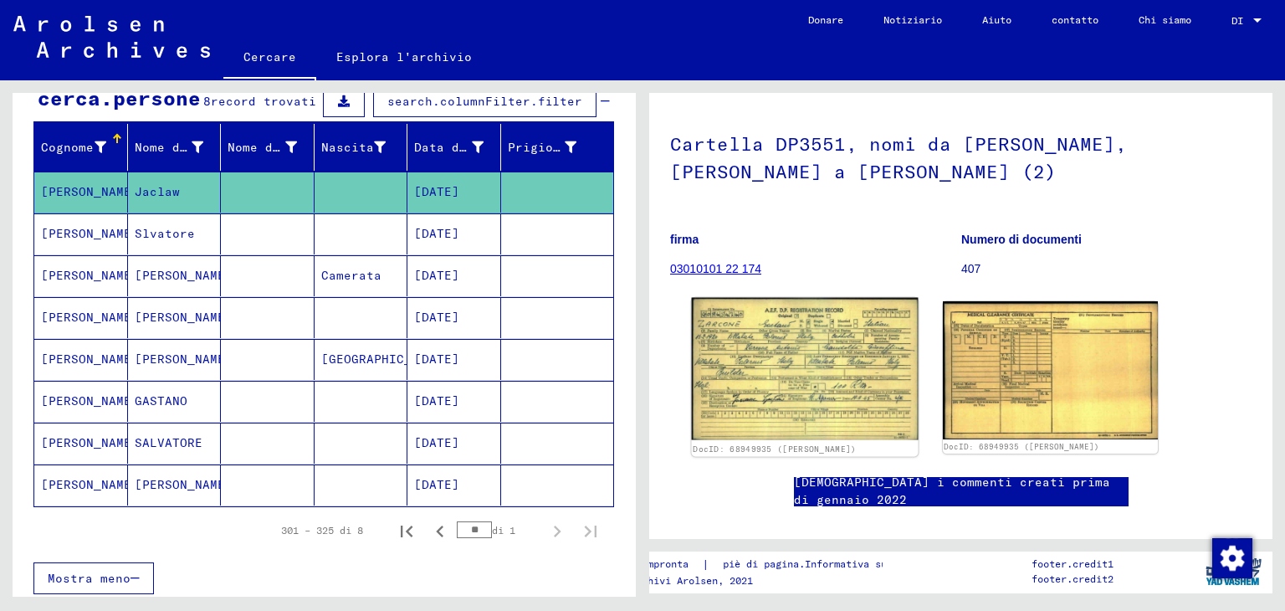
click at [814, 367] on img at bounding box center [805, 369] width 226 height 142
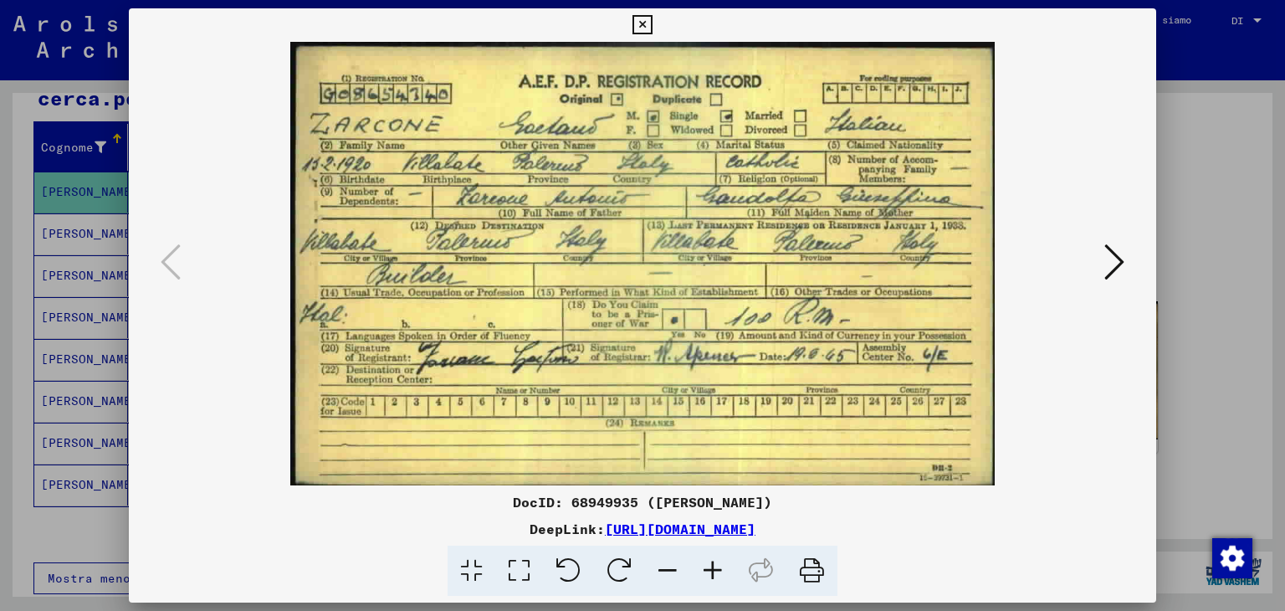
click at [1102, 258] on button at bounding box center [1114, 263] width 30 height 48
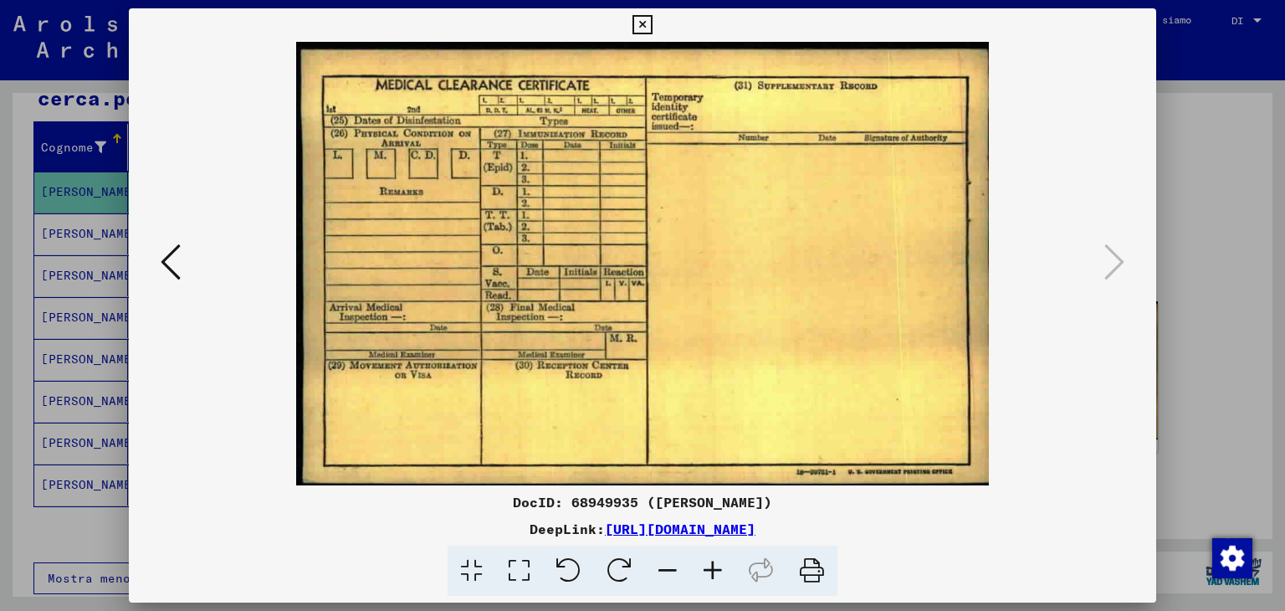
click at [162, 266] on icon at bounding box center [171, 262] width 20 height 40
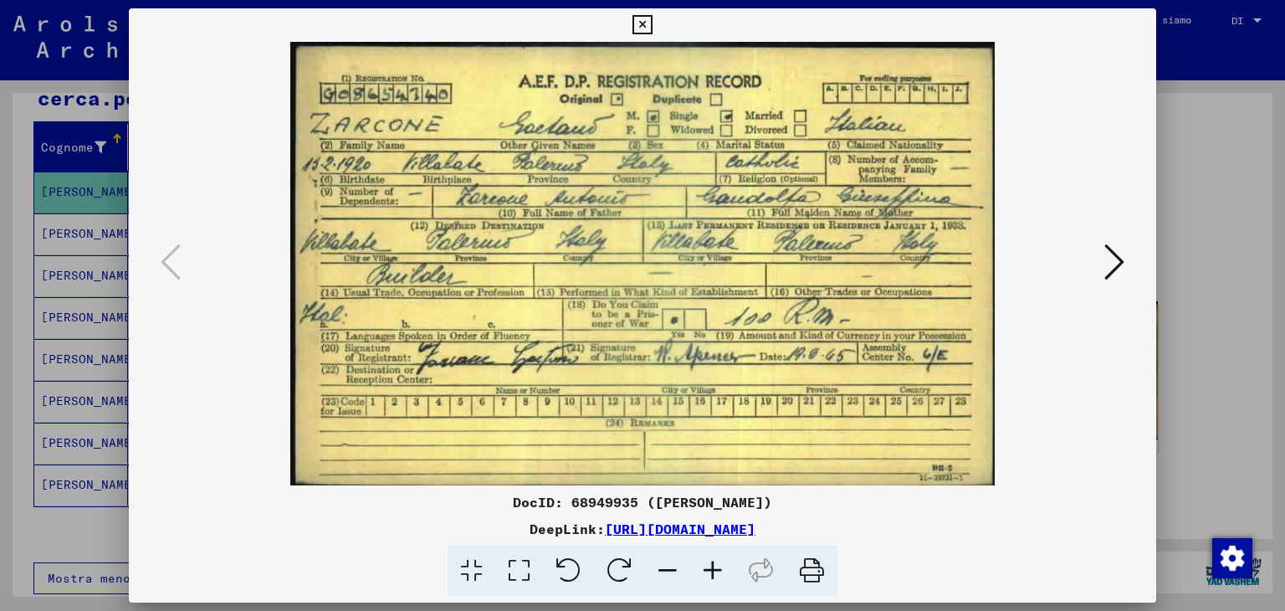
click at [78, 236] on div at bounding box center [642, 305] width 1285 height 611
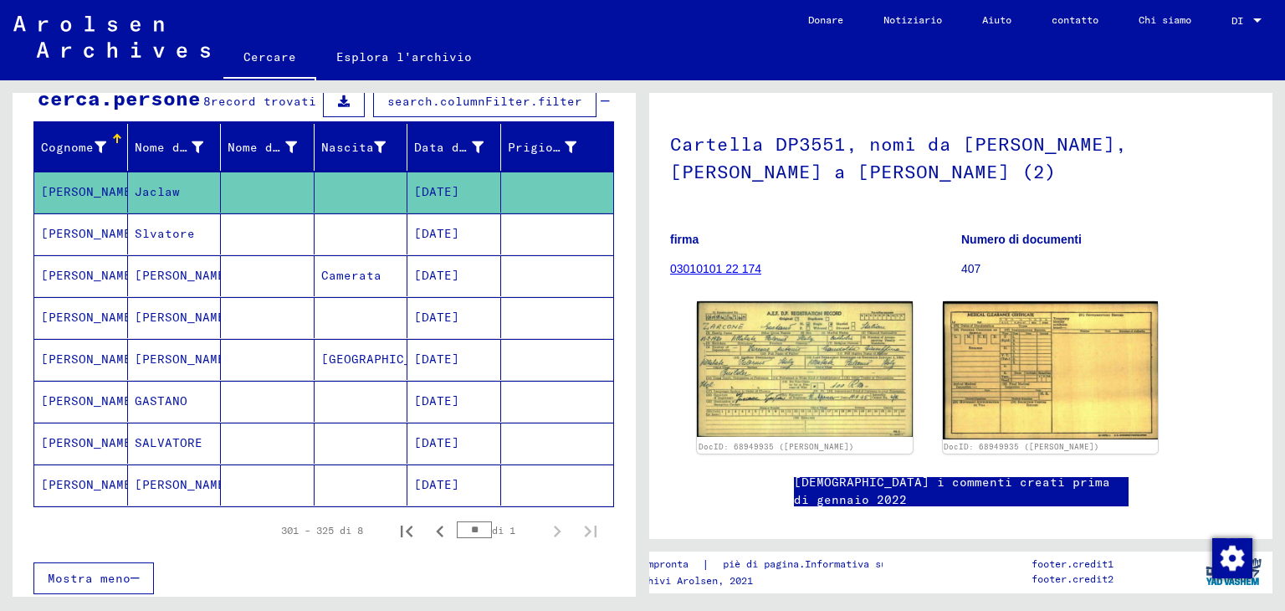
click at [84, 241] on font "[PERSON_NAME]" at bounding box center [90, 233] width 98 height 15
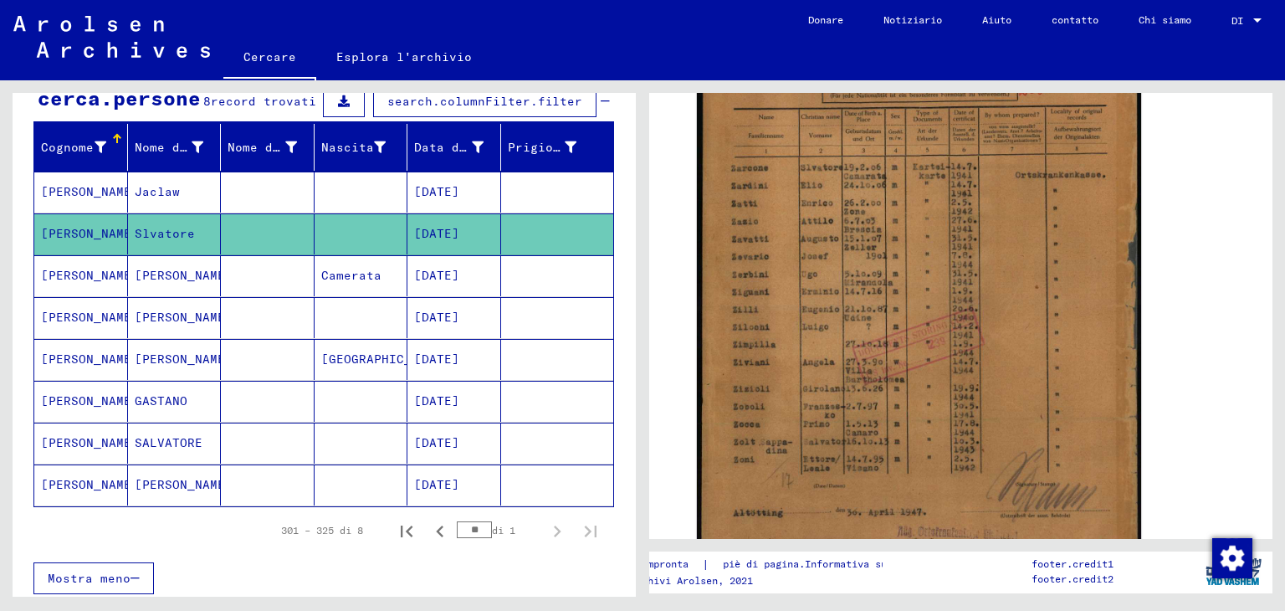
scroll to position [502, 0]
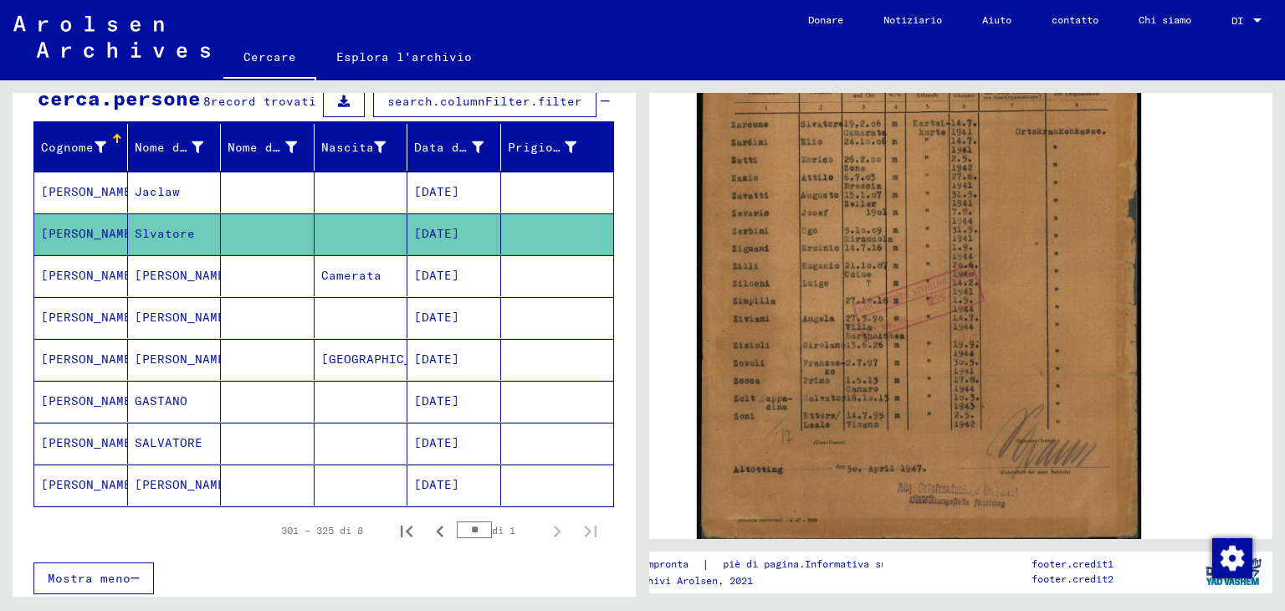
click at [84, 279] on font "[PERSON_NAME]" at bounding box center [90, 275] width 98 height 15
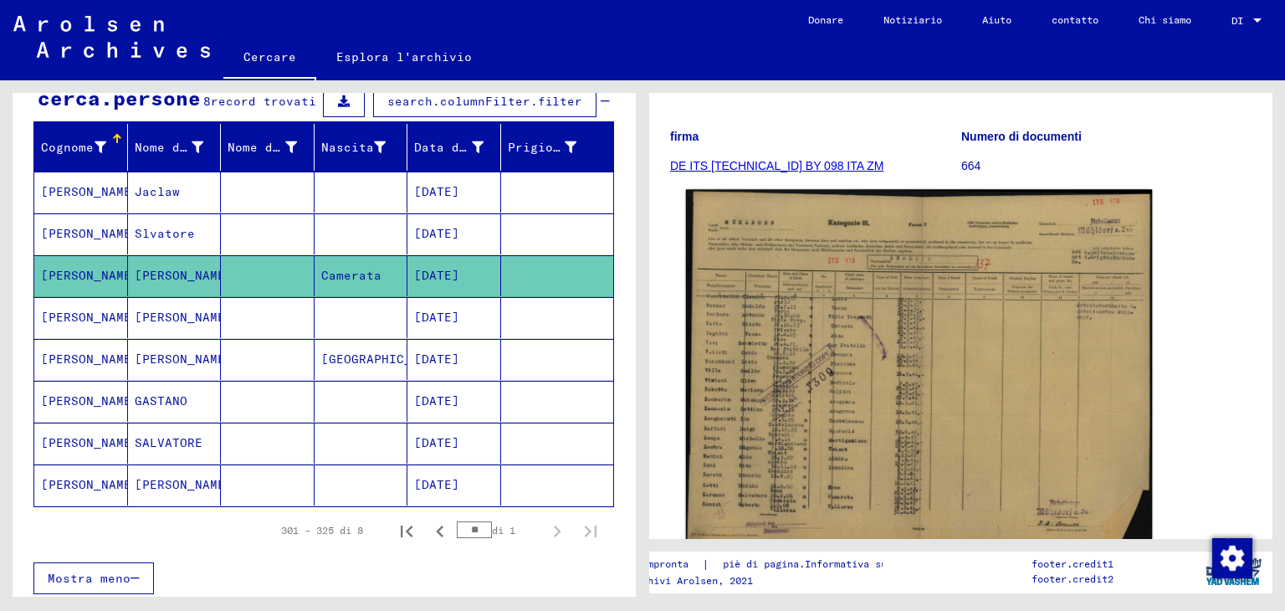
scroll to position [251, 0]
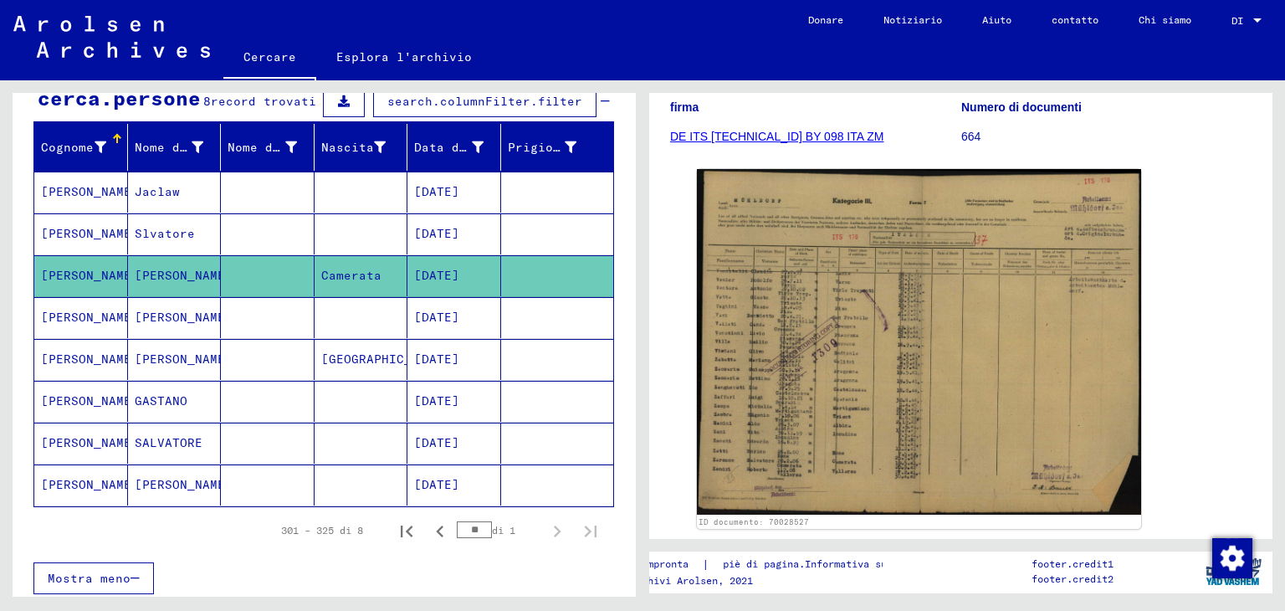
click at [37, 325] on mat-cell "[PERSON_NAME]" at bounding box center [81, 317] width 94 height 41
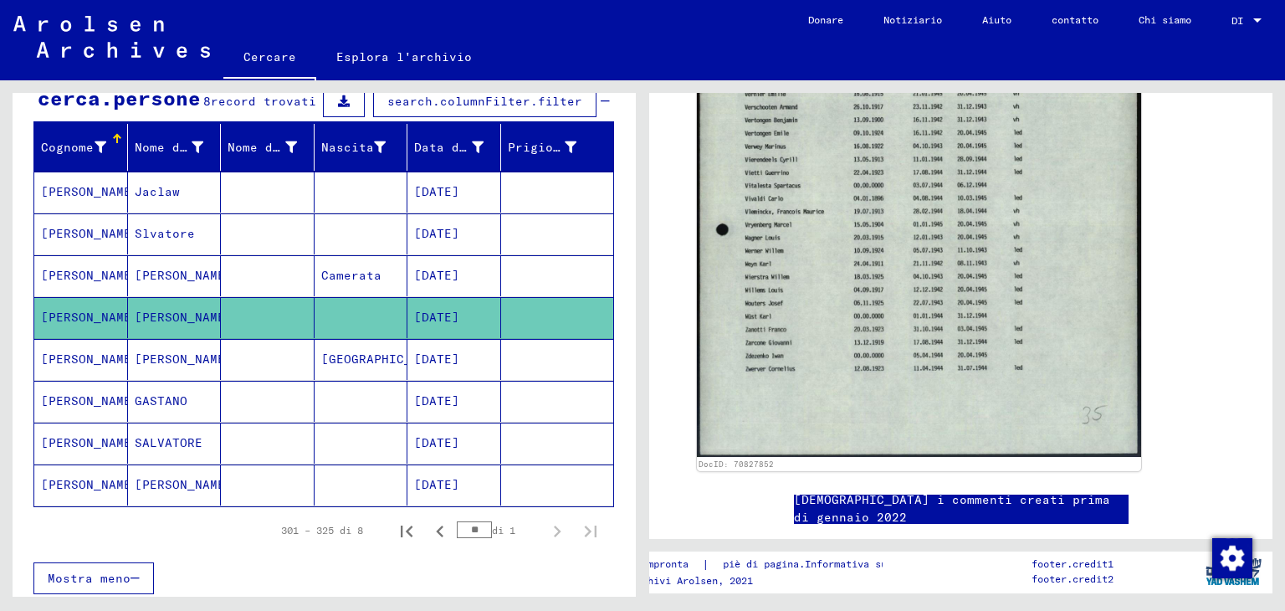
scroll to position [836, 0]
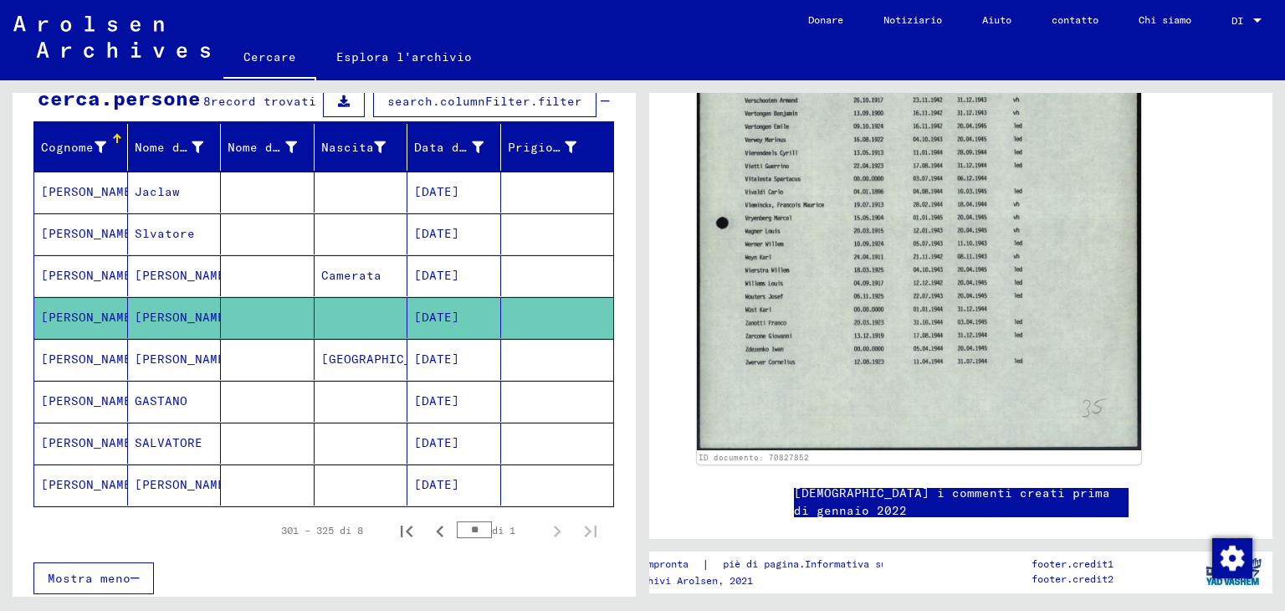
click at [57, 365] on font "[PERSON_NAME]" at bounding box center [90, 358] width 98 height 15
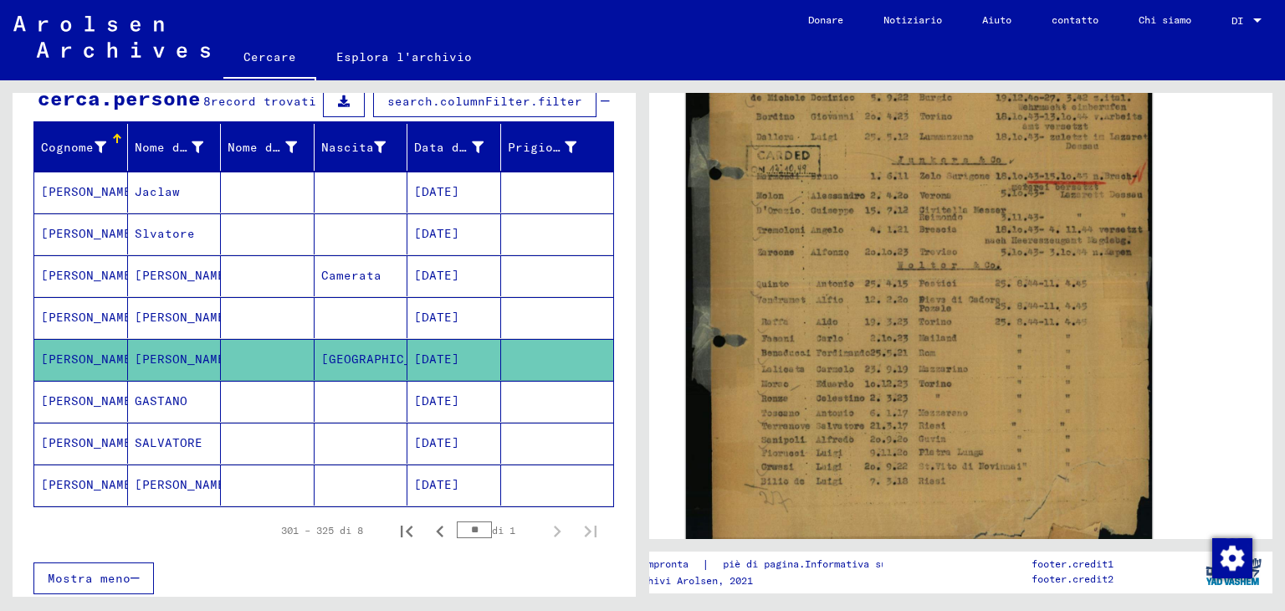
scroll to position [502, 0]
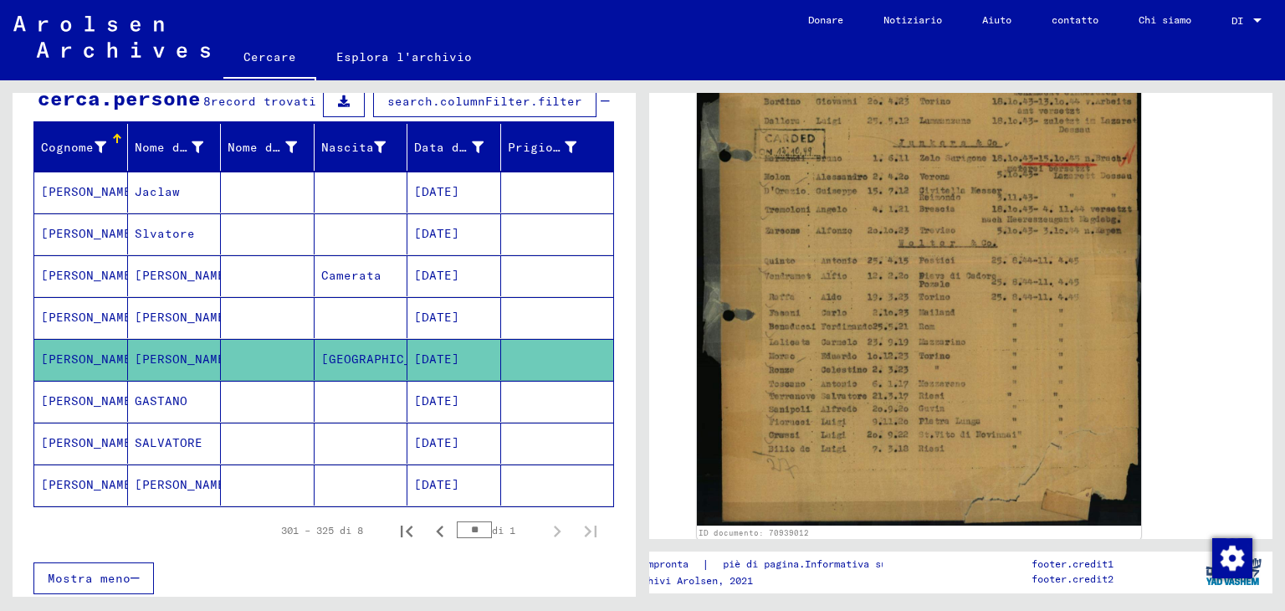
click at [65, 401] on font "[PERSON_NAME]" at bounding box center [90, 400] width 98 height 15
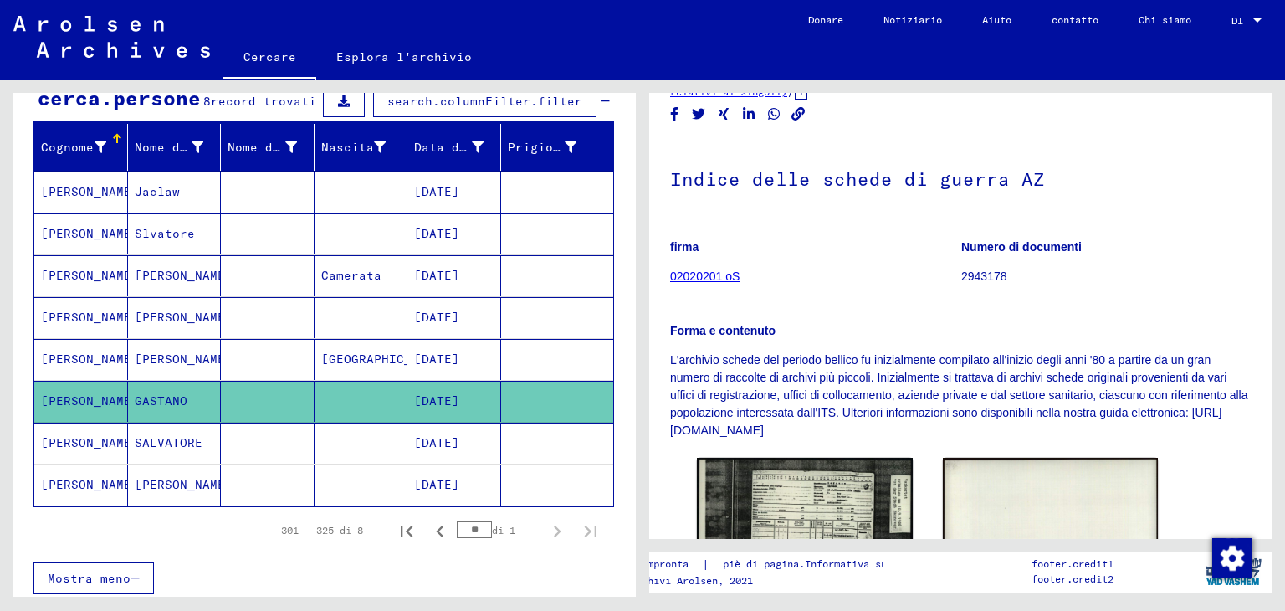
scroll to position [251, 0]
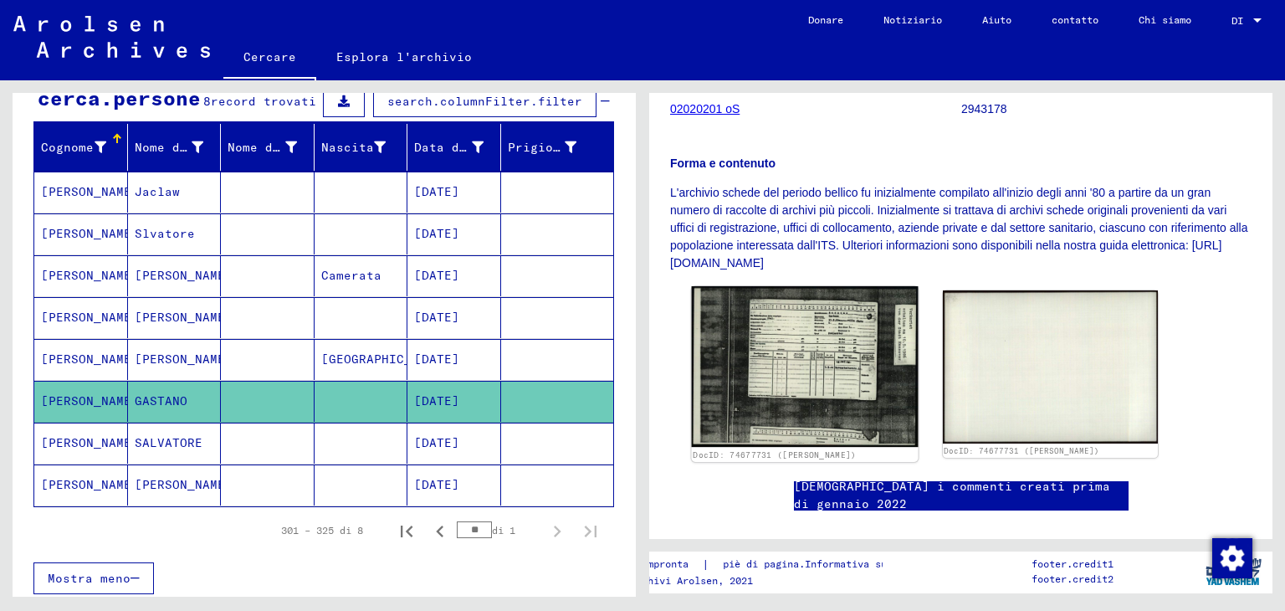
click at [800, 375] on img at bounding box center [805, 366] width 226 height 161
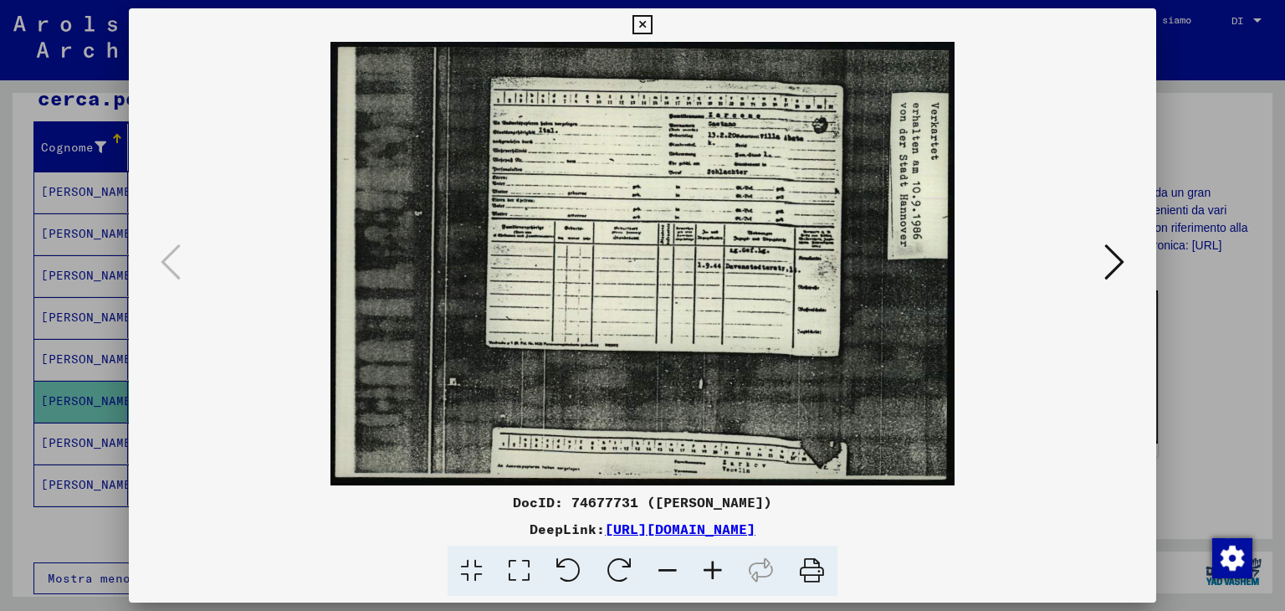
click at [1119, 268] on icon at bounding box center [1114, 262] width 20 height 40
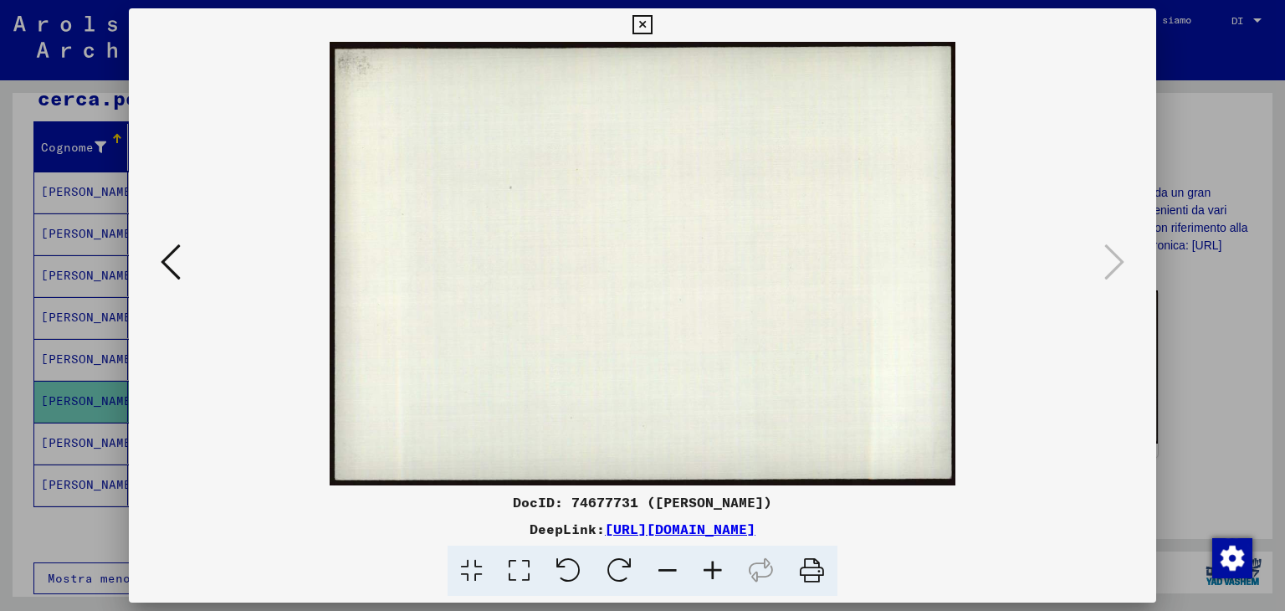
click at [145, 258] on div at bounding box center [643, 263] width 1028 height 443
click at [168, 254] on icon at bounding box center [171, 262] width 20 height 40
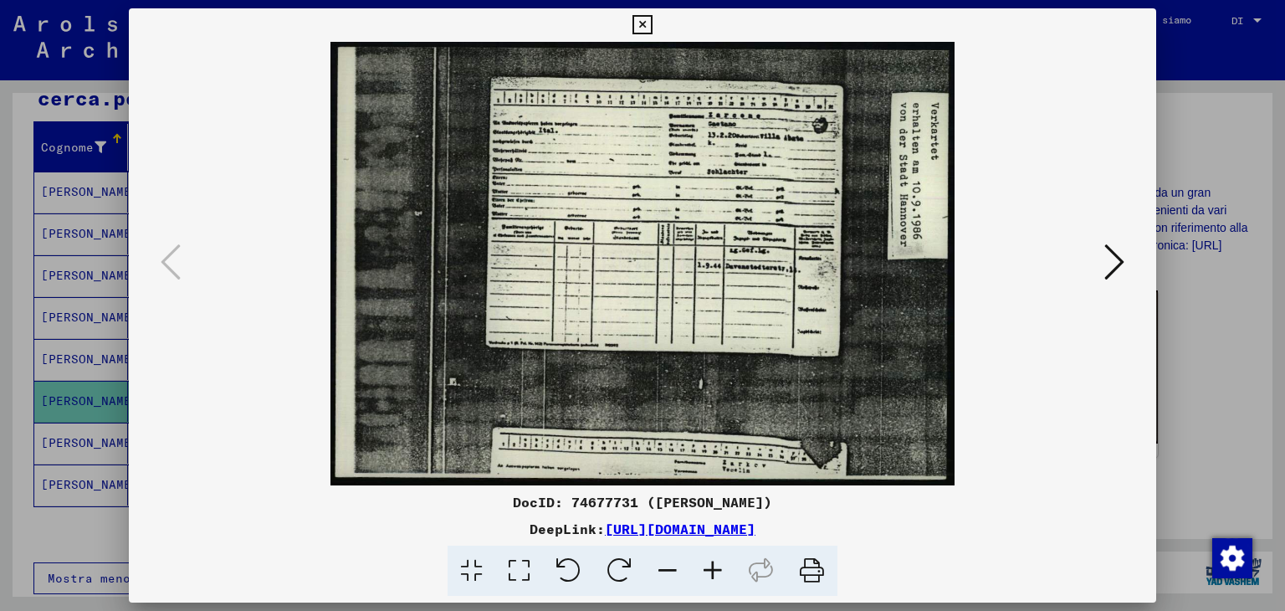
click at [637, 27] on icon at bounding box center [641, 25] width 19 height 20
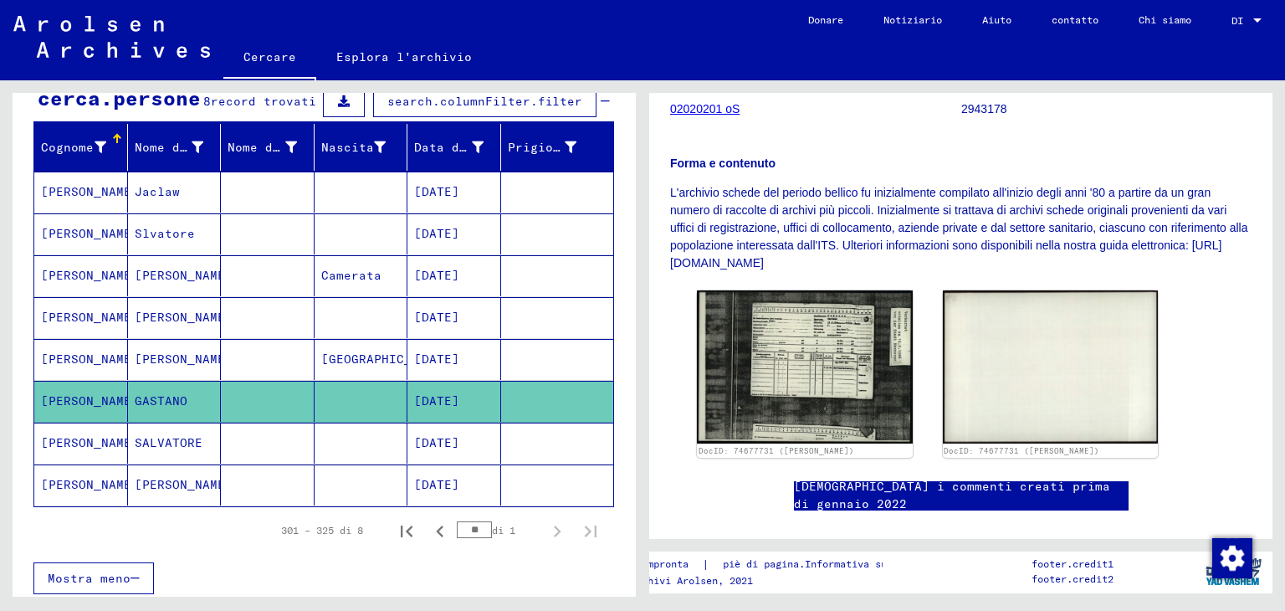
click at [85, 442] on font "[PERSON_NAME]" at bounding box center [90, 442] width 98 height 15
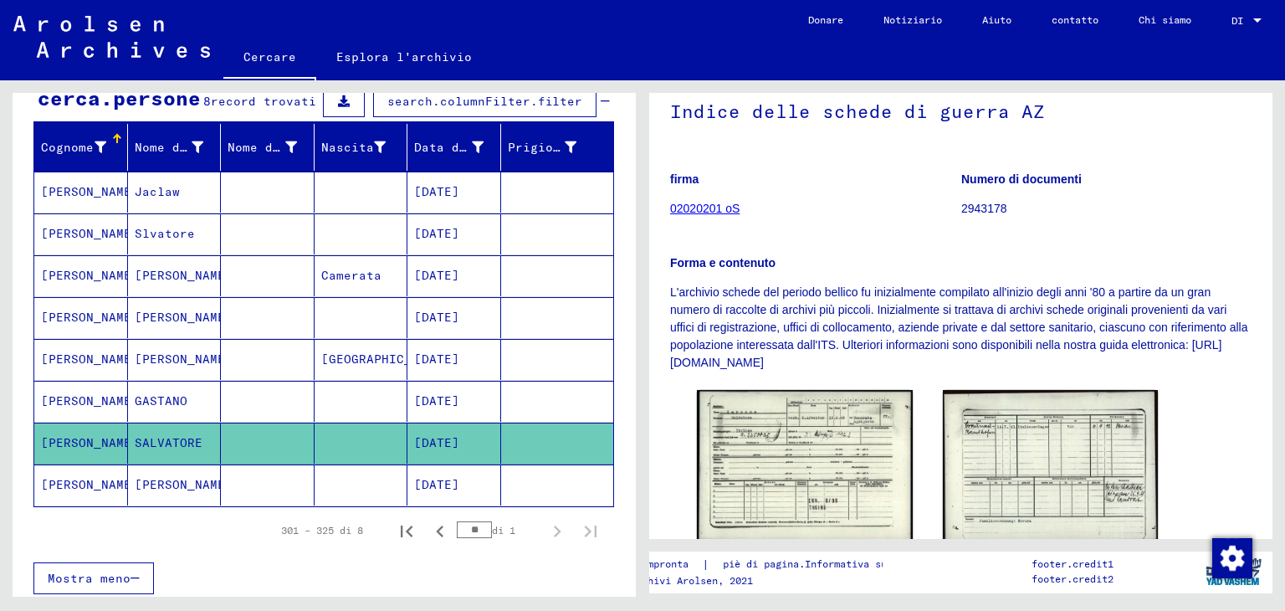
scroll to position [251, 0]
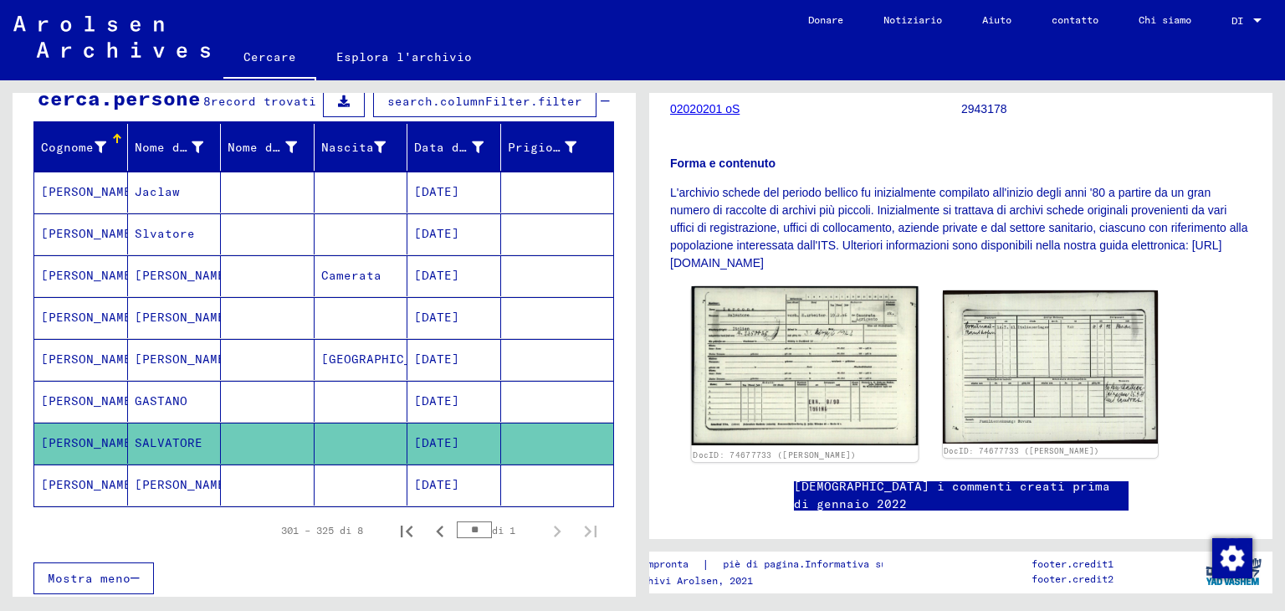
click at [795, 359] on img at bounding box center [805, 365] width 226 height 159
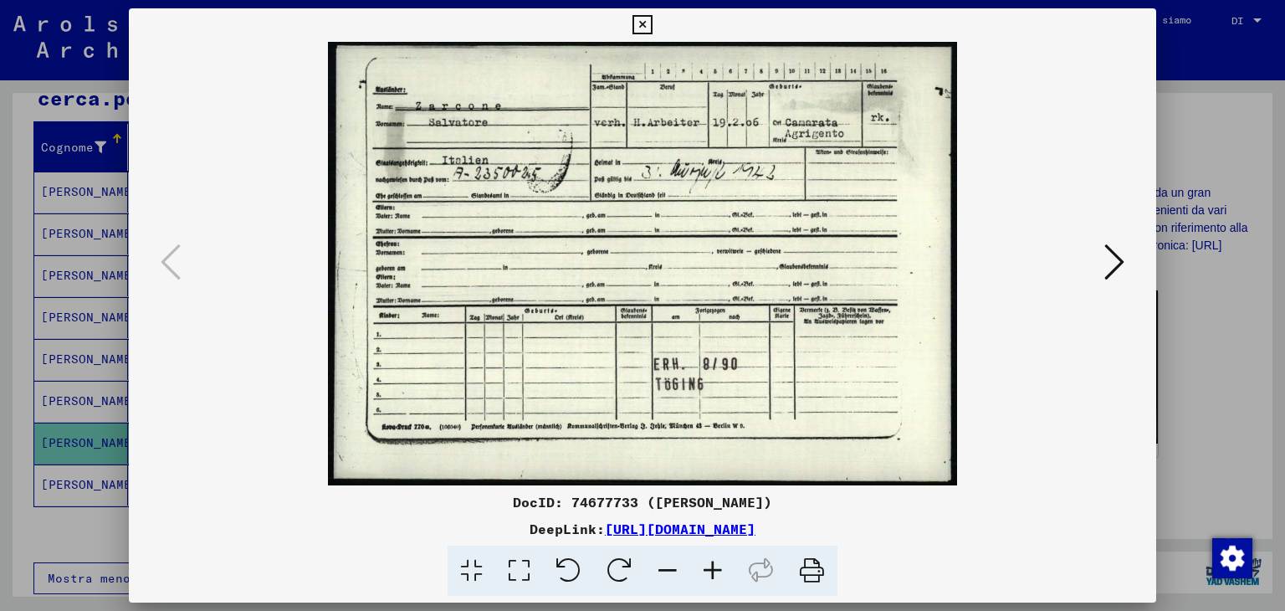
click at [638, 27] on icon at bounding box center [641, 25] width 19 height 20
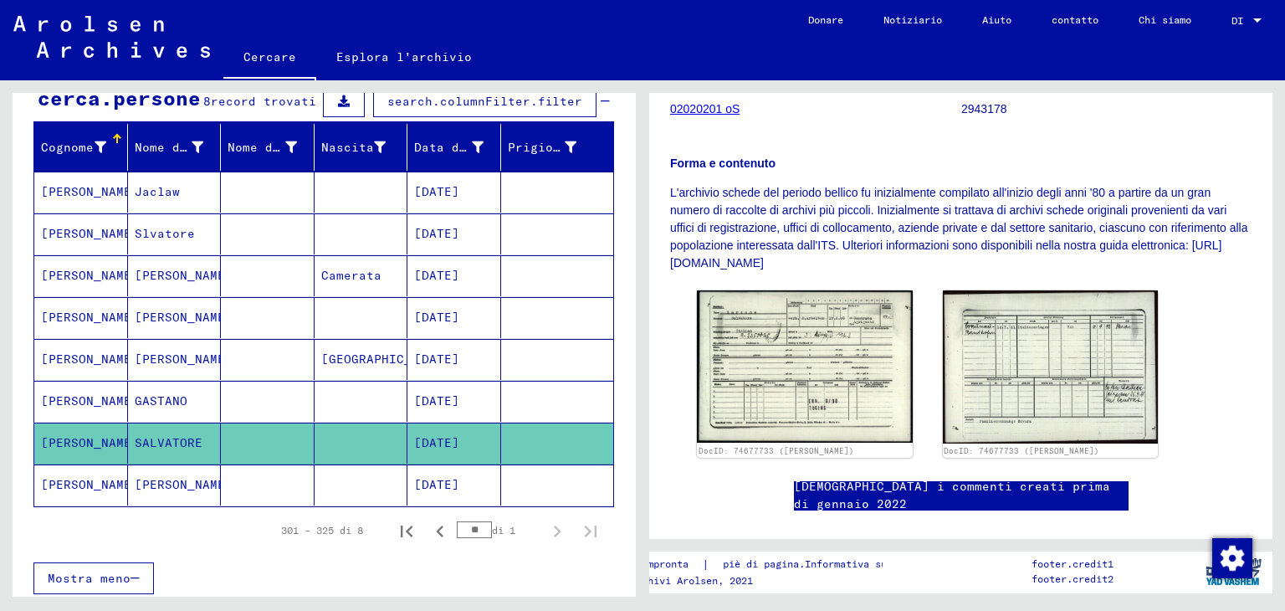
click at [85, 483] on font "[PERSON_NAME]" at bounding box center [90, 484] width 98 height 15
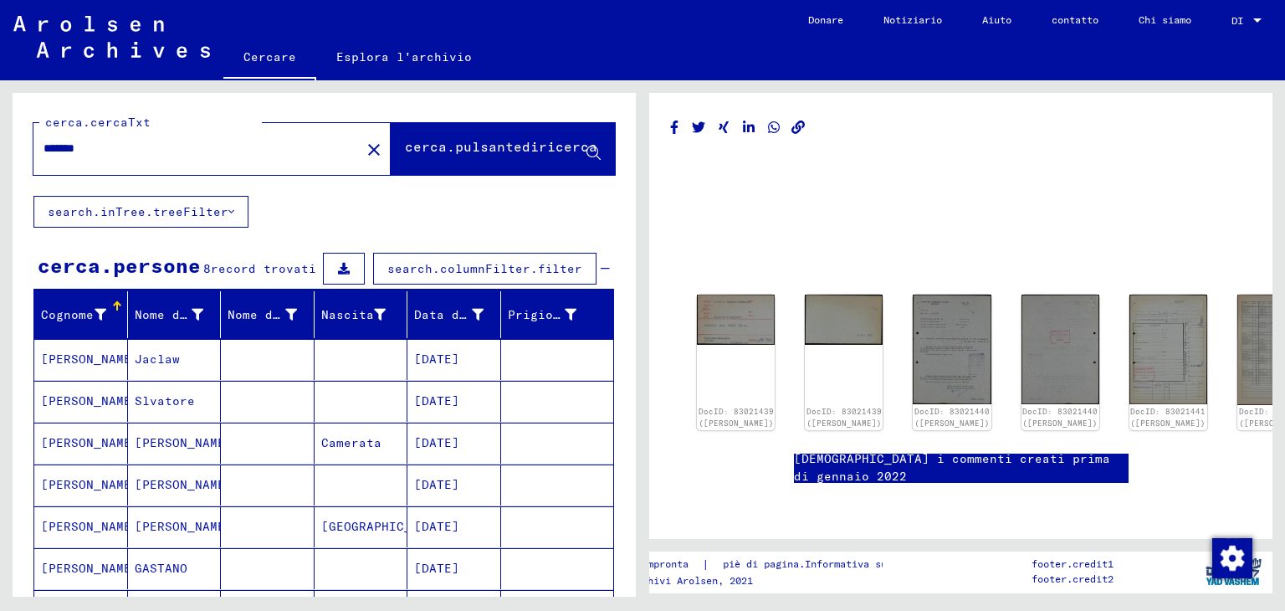
drag, startPoint x: 164, startPoint y: 164, endPoint x: 134, endPoint y: 161, distance: 30.2
click at [137, 164] on div "*******" at bounding box center [191, 149] width 317 height 38
drag, startPoint x: 112, startPoint y: 156, endPoint x: 17, endPoint y: 155, distance: 95.4
click at [17, 155] on div "cerca.cercaTxt ******* close cerca.pulsantediricerca" at bounding box center [324, 144] width 623 height 103
type input "**********"
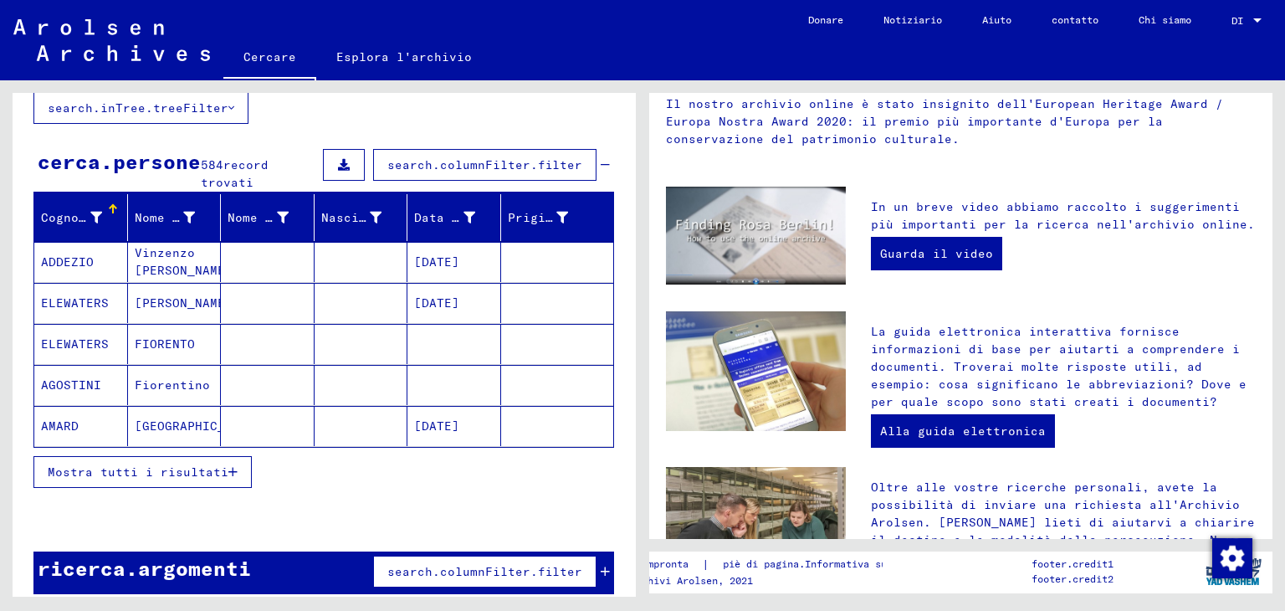
scroll to position [115, 0]
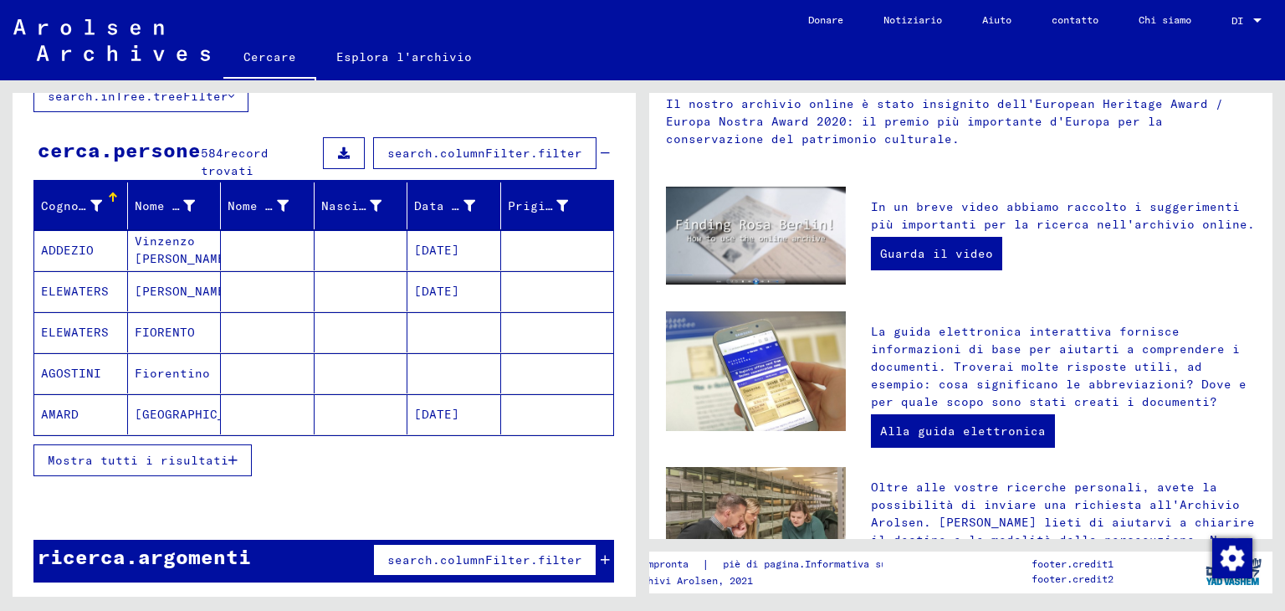
click at [221, 453] on font "Mostra tutti i risultati" at bounding box center [138, 459] width 181 height 15
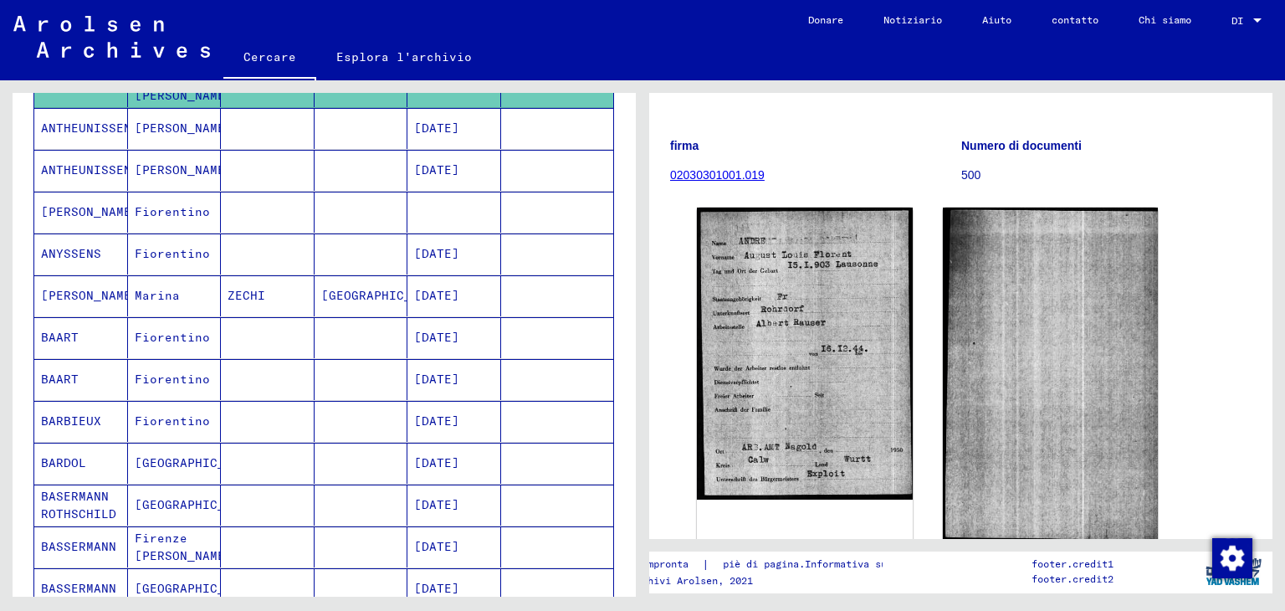
scroll to position [534, 0]
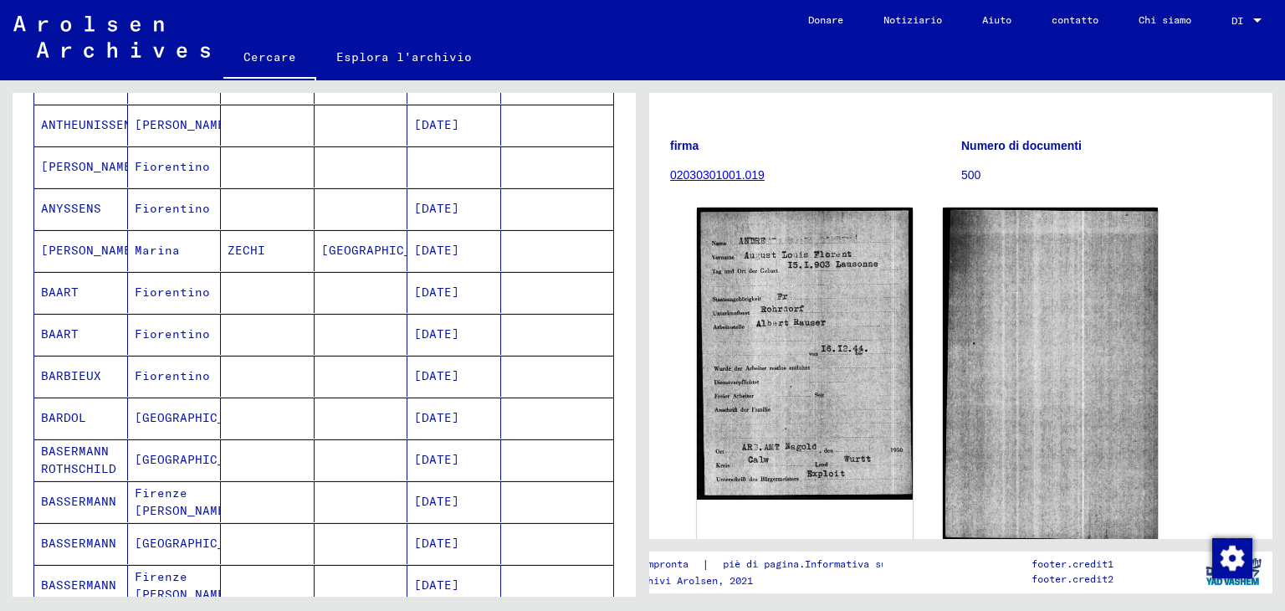
click at [161, 417] on font "[GEOGRAPHIC_DATA]" at bounding box center [199, 417] width 128 height 15
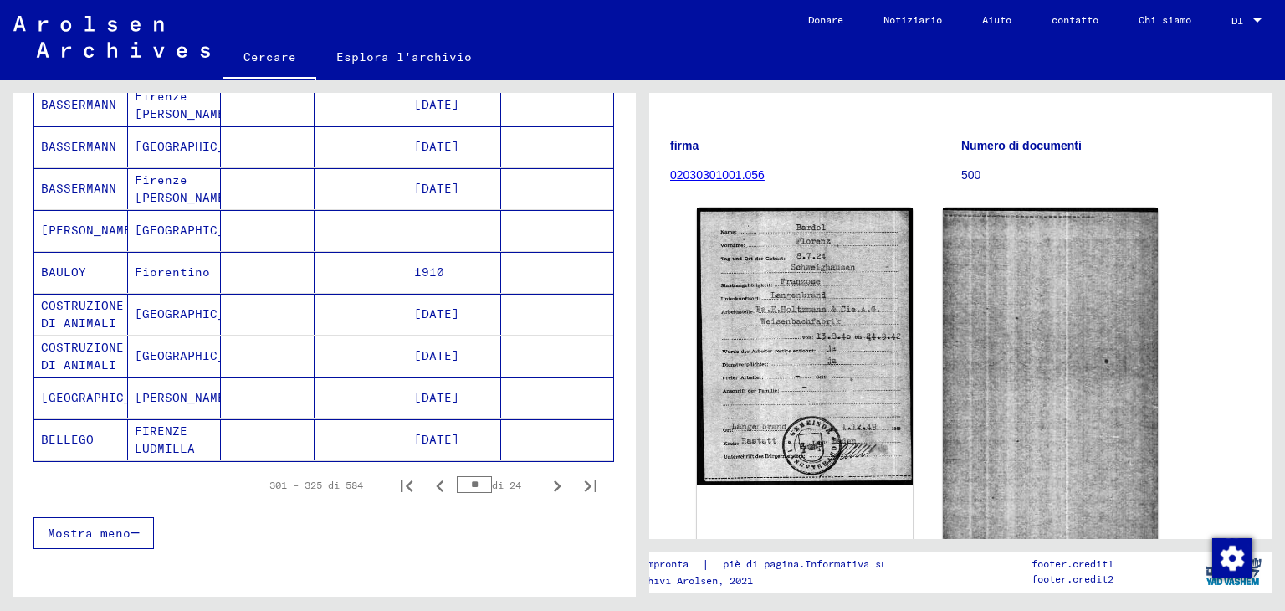
scroll to position [995, 0]
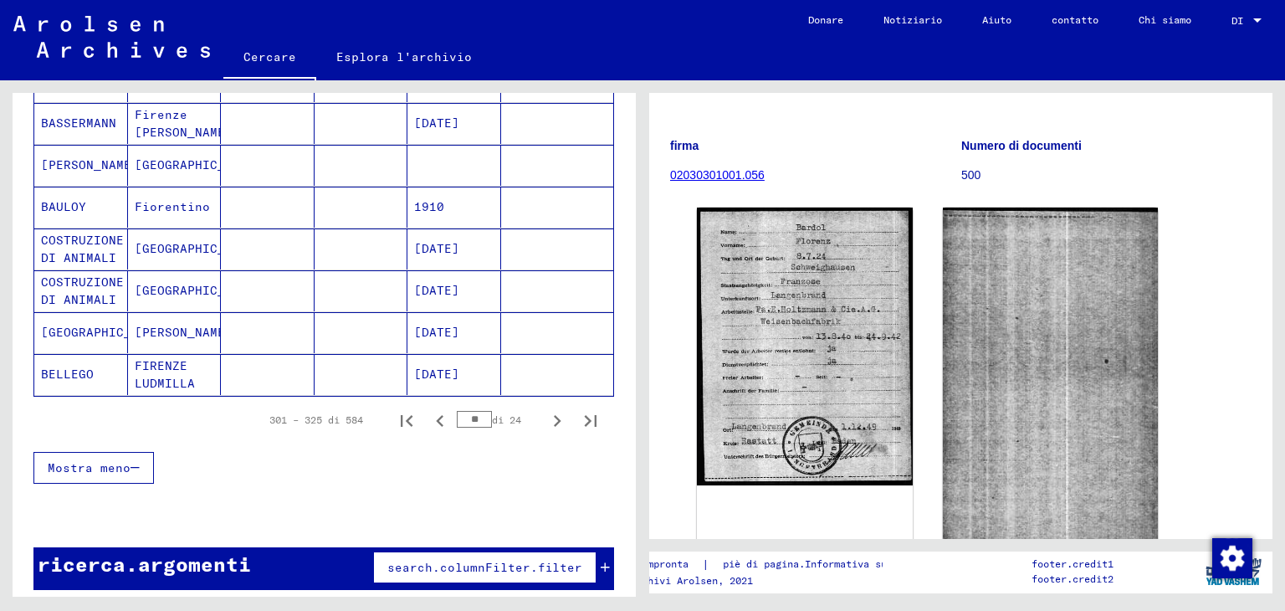
click at [445, 560] on font "search.columnFilter.filter" at bounding box center [484, 567] width 195 height 15
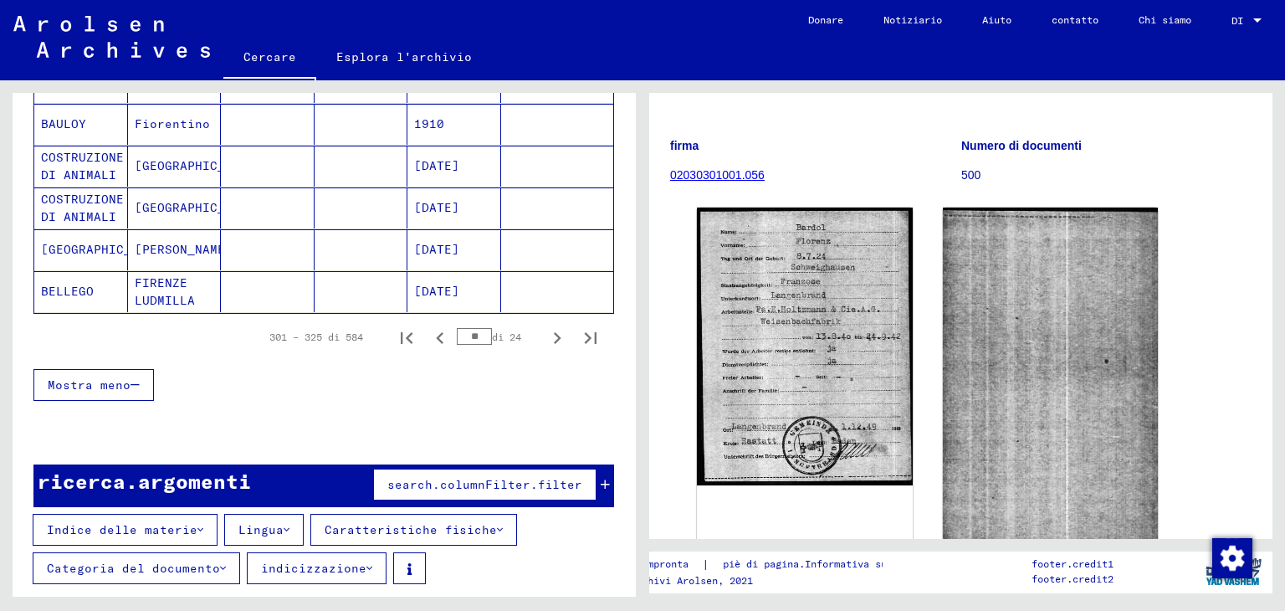
click at [197, 519] on button "Indice delle materie" at bounding box center [125, 530] width 185 height 32
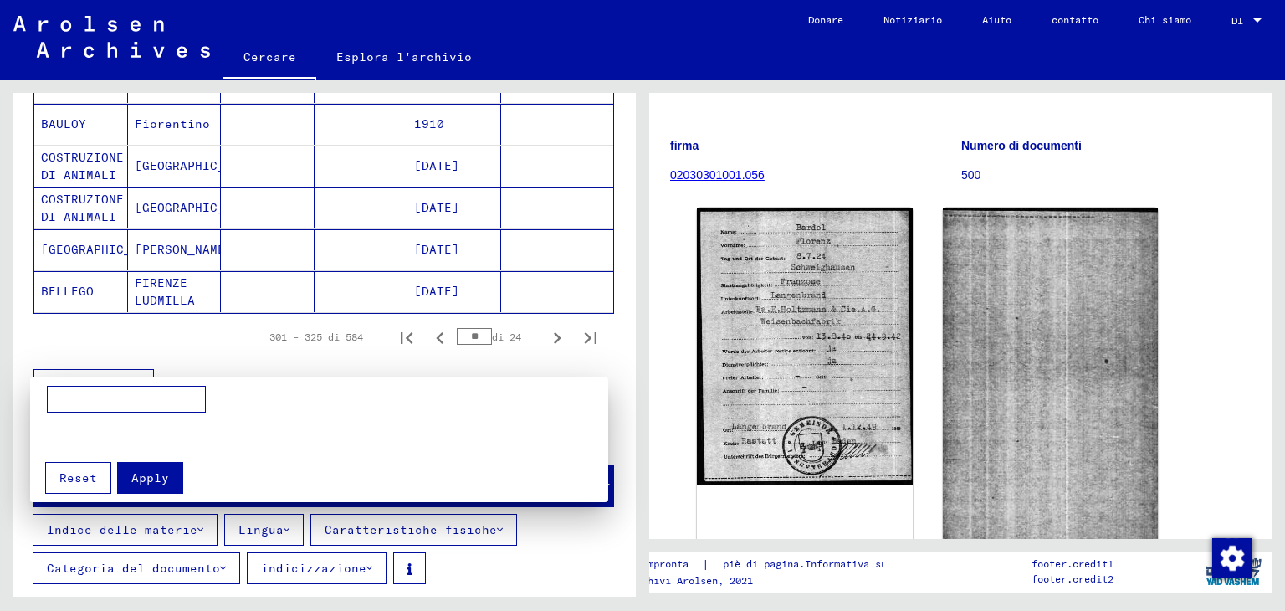
click at [197, 519] on div at bounding box center [642, 305] width 1285 height 611
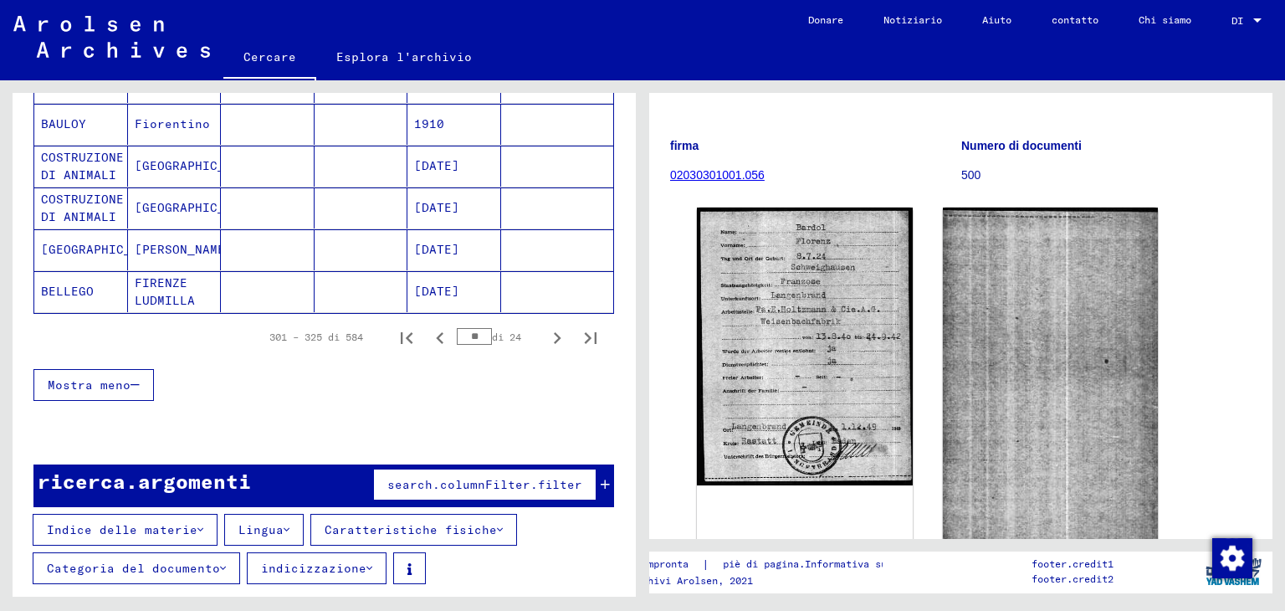
click at [197, 519] on button "Indice delle materie" at bounding box center [125, 530] width 185 height 32
